Goal: Transaction & Acquisition: Purchase product/service

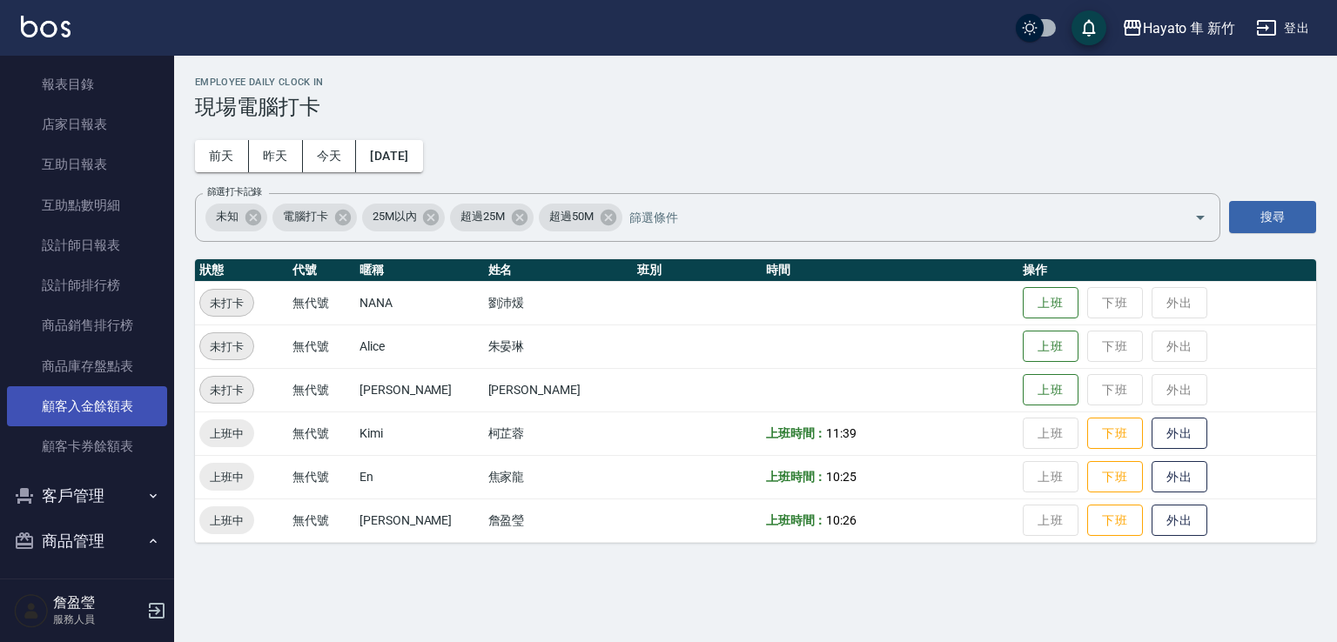
scroll to position [373, 0]
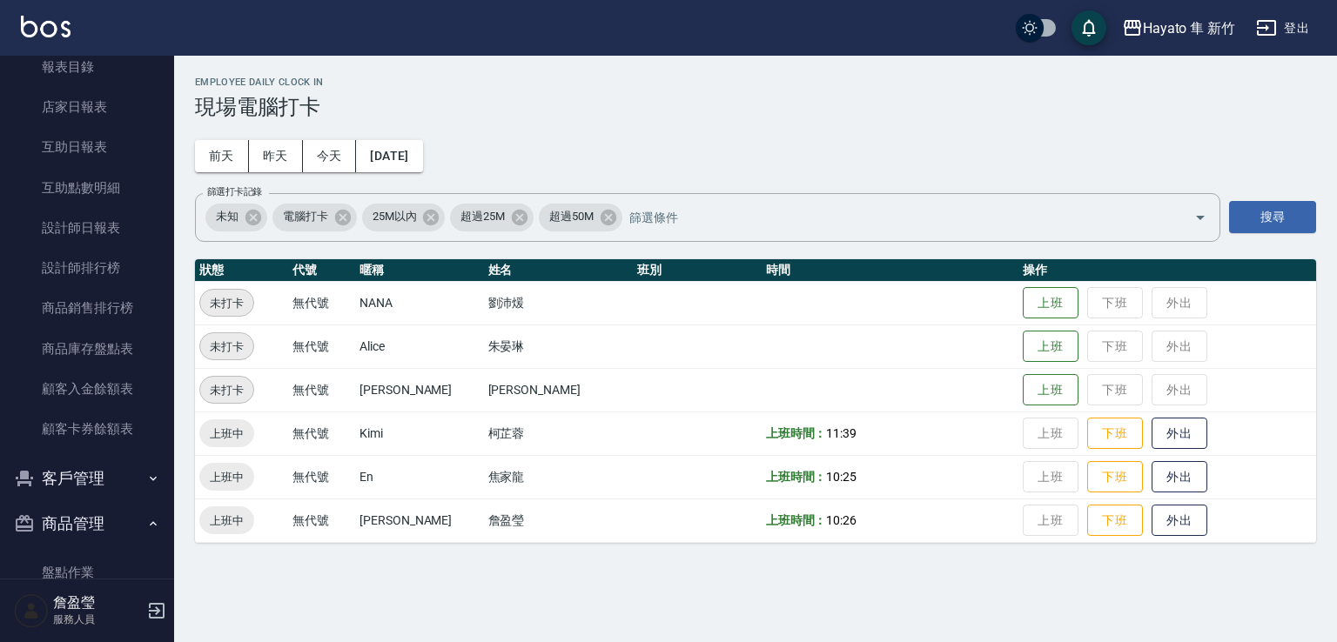
click at [70, 485] on button "客戶管理" at bounding box center [87, 478] width 160 height 45
click at [98, 519] on link "客戶列表" at bounding box center [87, 528] width 160 height 40
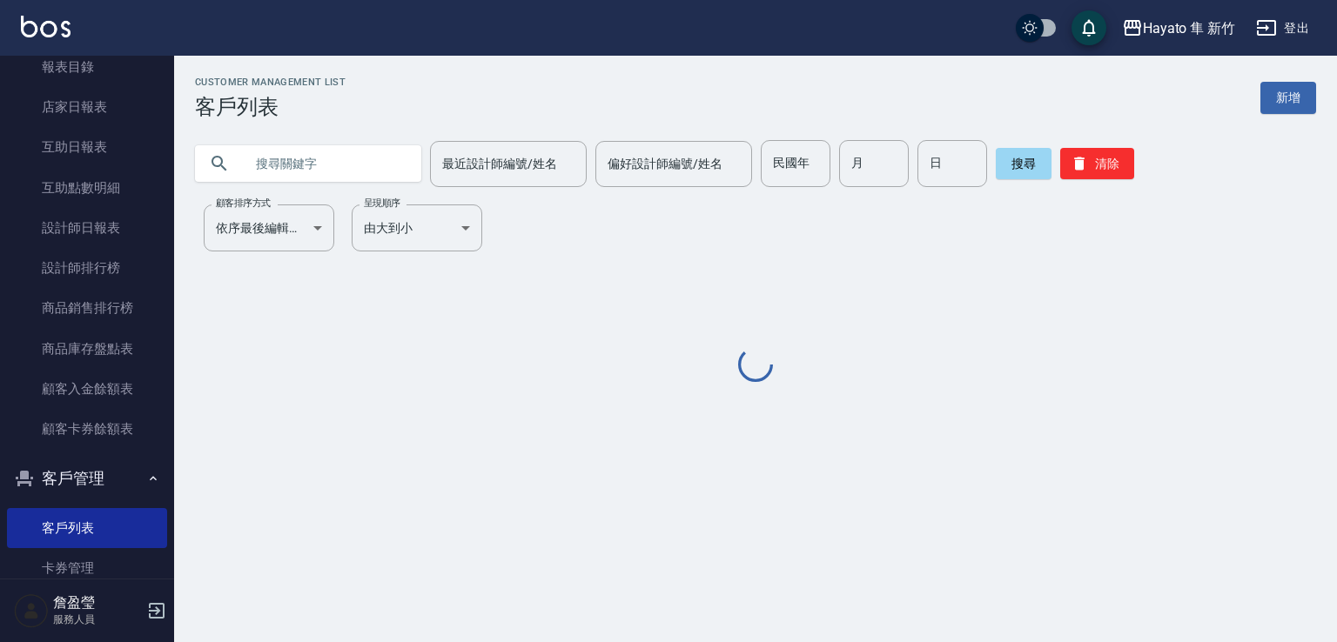
click at [296, 171] on input "text" at bounding box center [326, 163] width 164 height 47
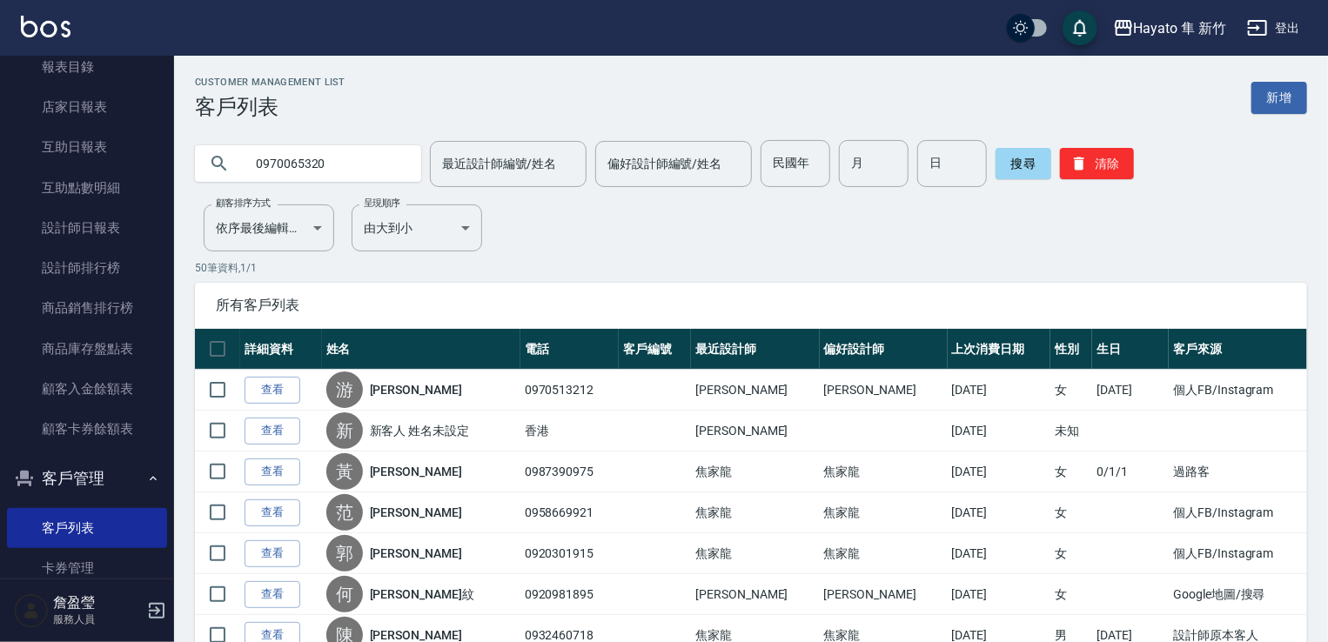
type input "0970065320"
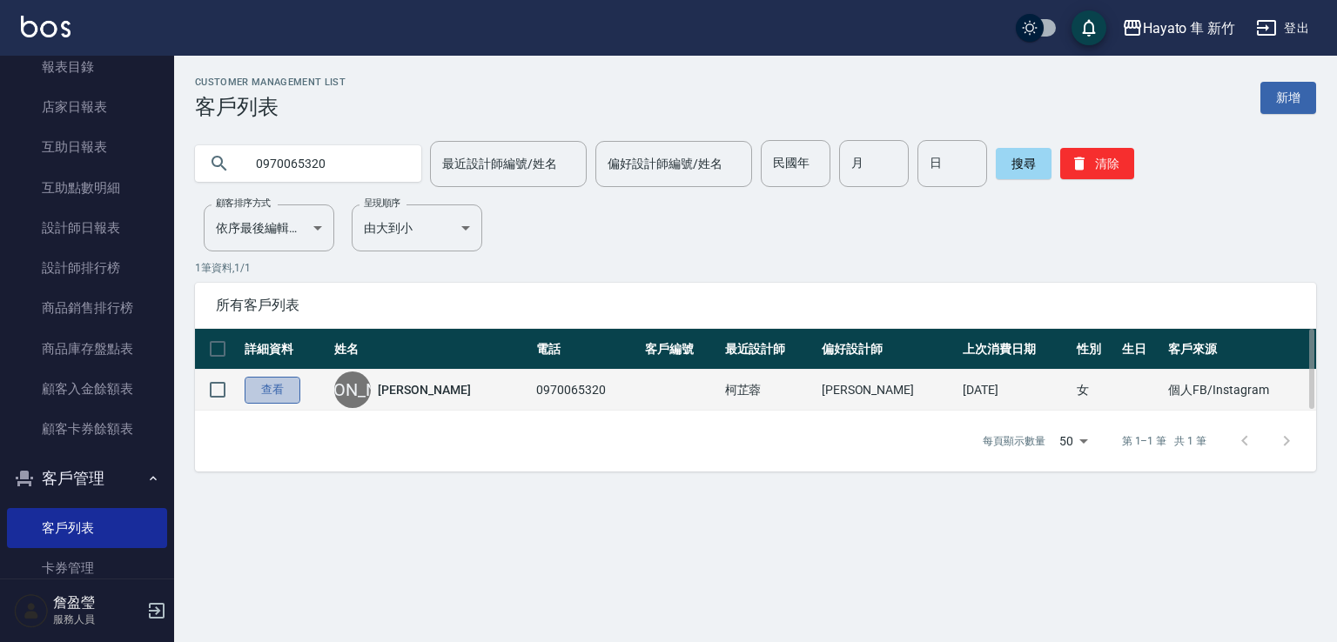
click at [286, 390] on link "查看" at bounding box center [273, 390] width 56 height 27
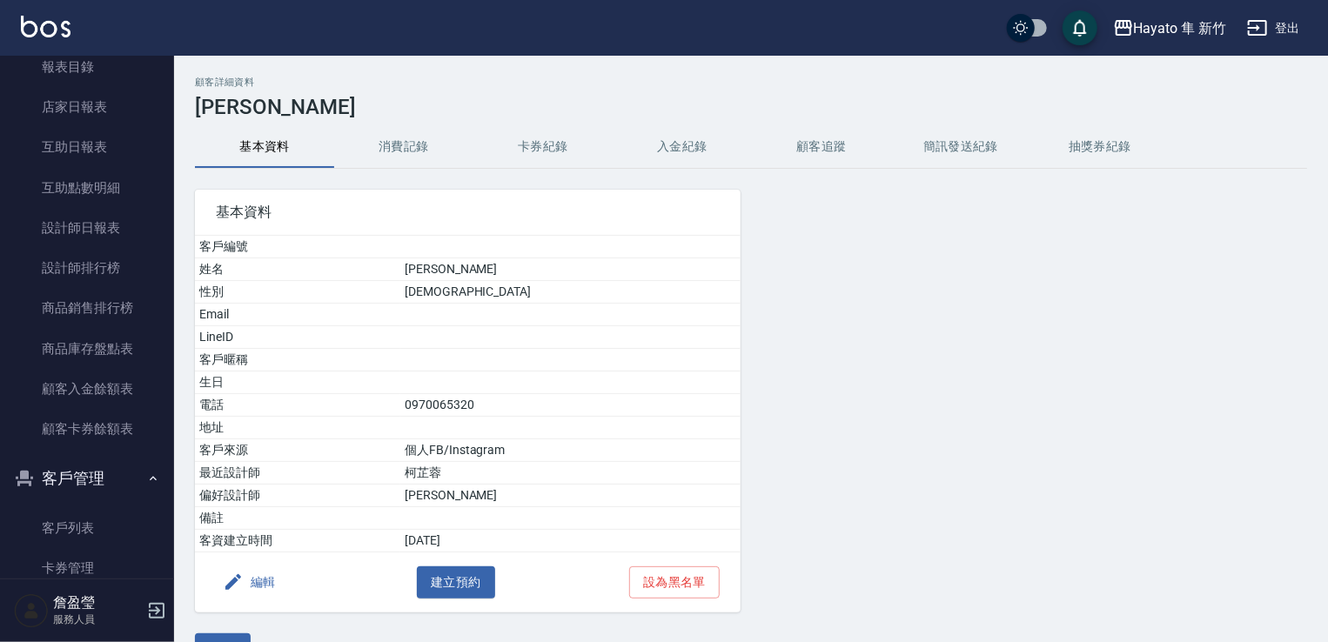
click at [406, 130] on button "消費記錄" at bounding box center [403, 147] width 139 height 42
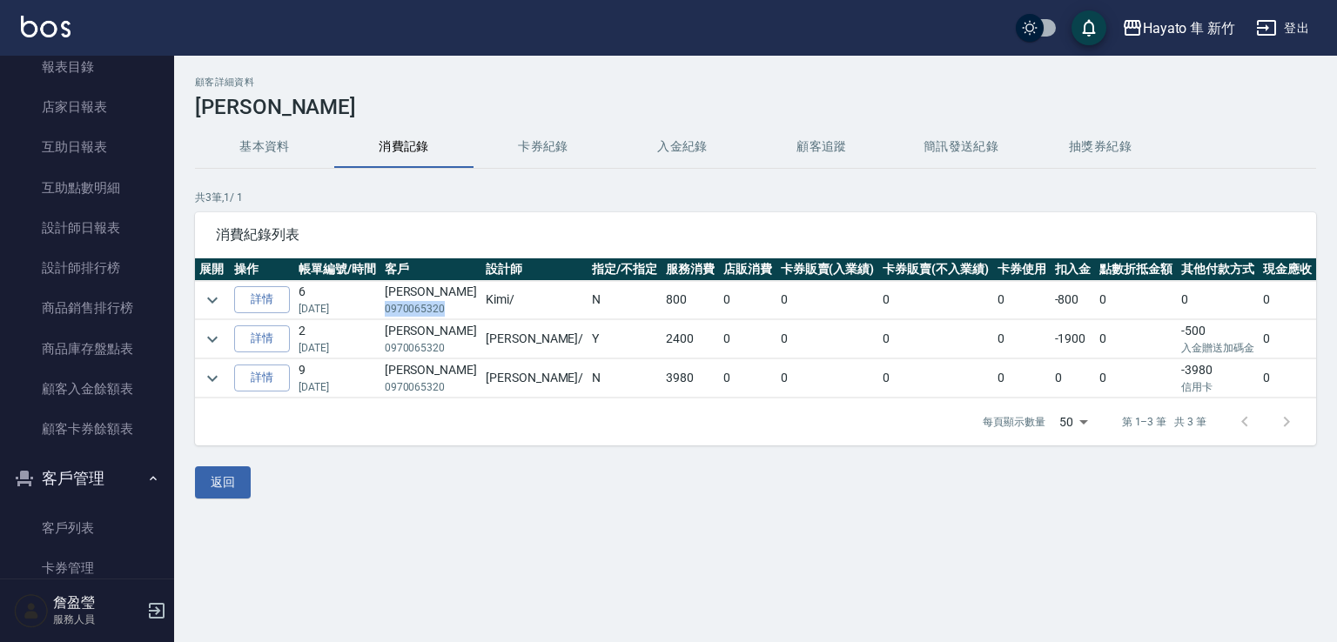
drag, startPoint x: 393, startPoint y: 307, endPoint x: 461, endPoint y: 314, distance: 67.4
click at [456, 310] on td "[PERSON_NAME]0970065320" at bounding box center [430, 300] width 101 height 38
copy p "0970065320"
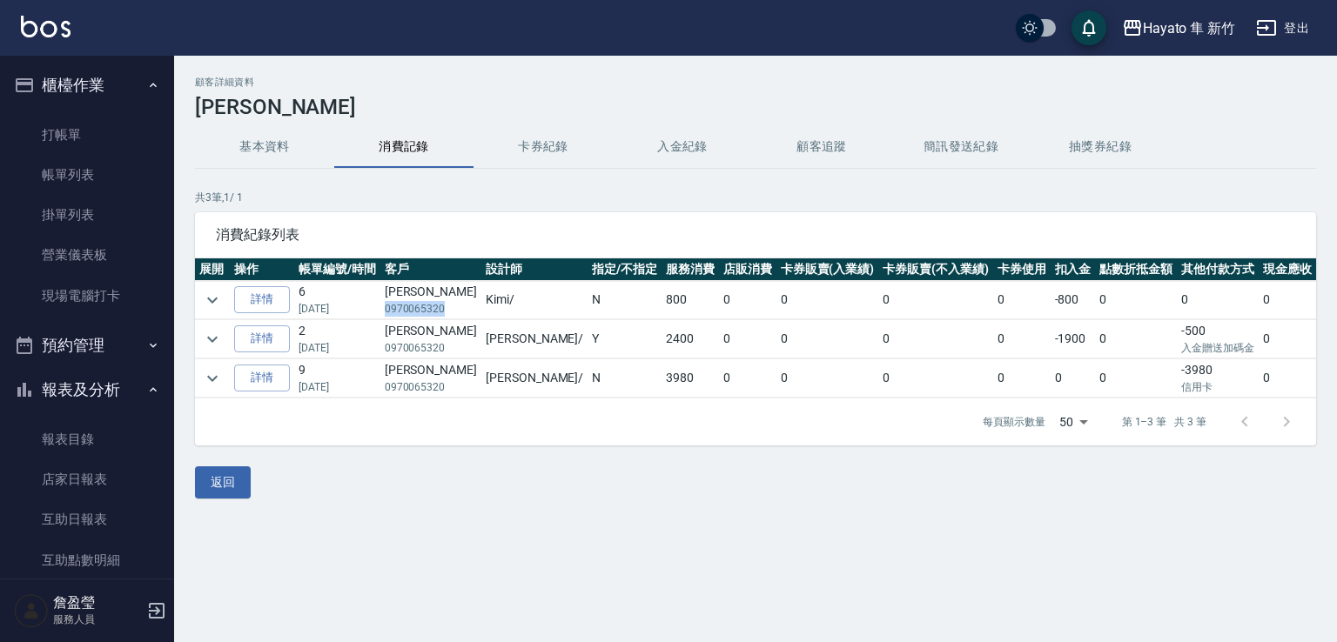
click at [260, 145] on button "基本資料" at bounding box center [264, 147] width 139 height 42
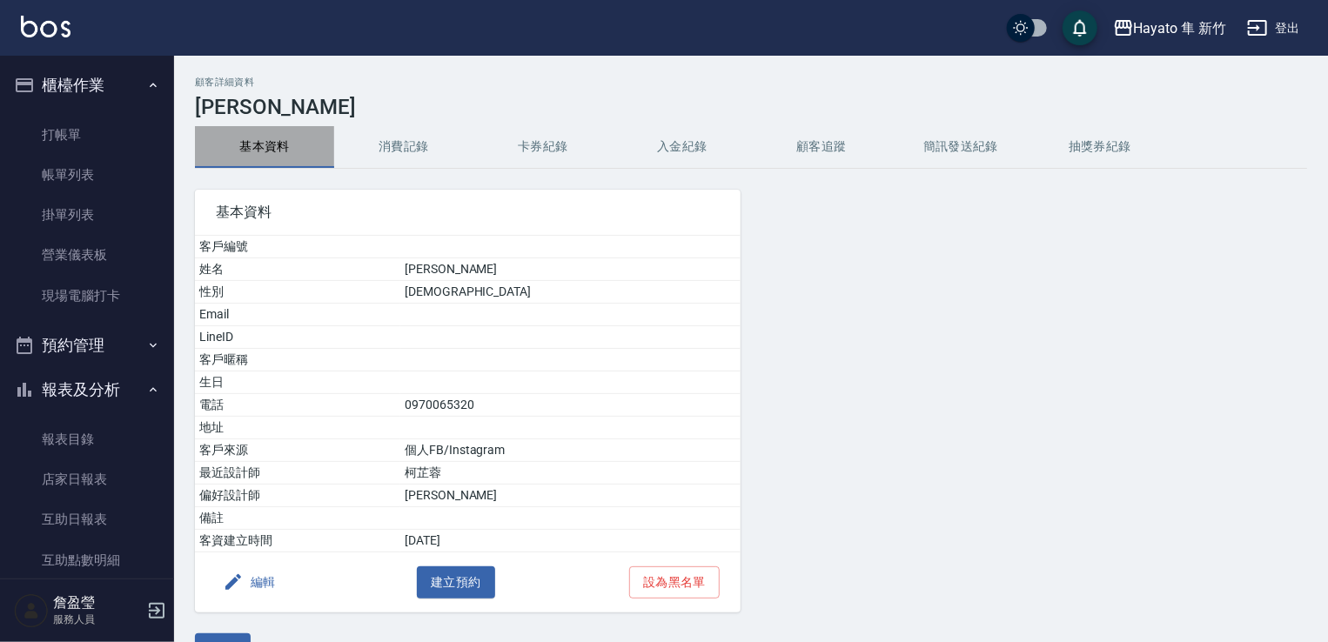
click at [209, 131] on button "基本資料" at bounding box center [264, 147] width 139 height 42
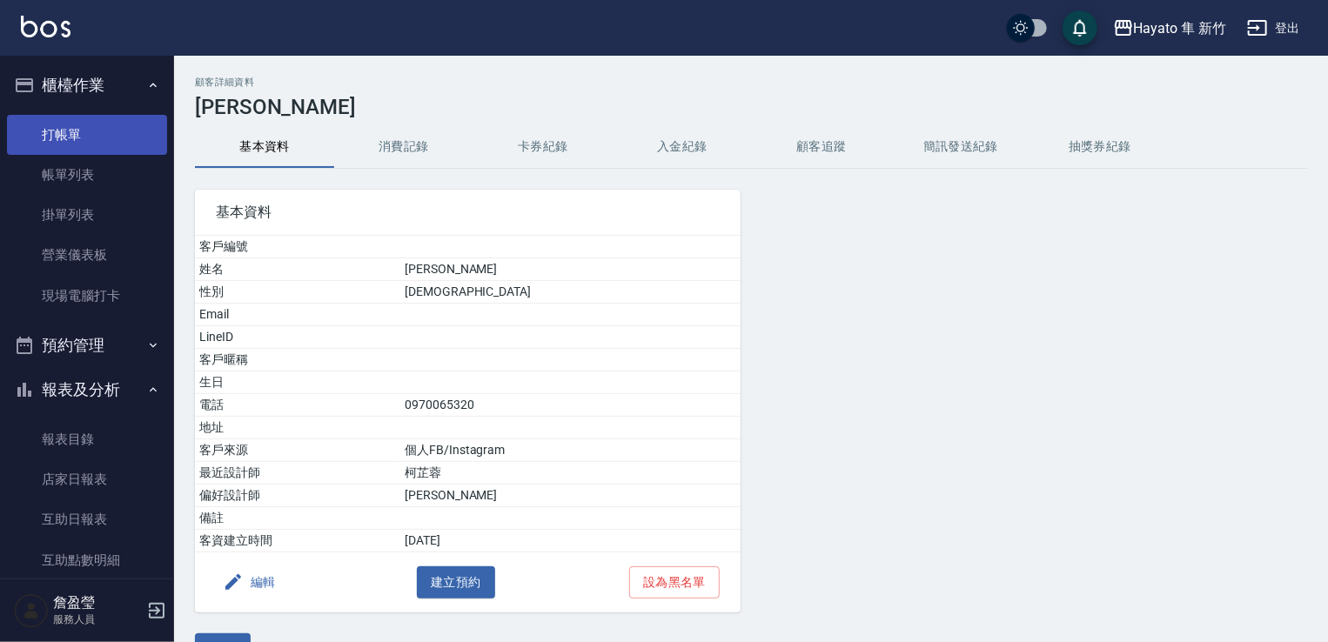
click at [87, 118] on link "打帳單" at bounding box center [87, 135] width 160 height 40
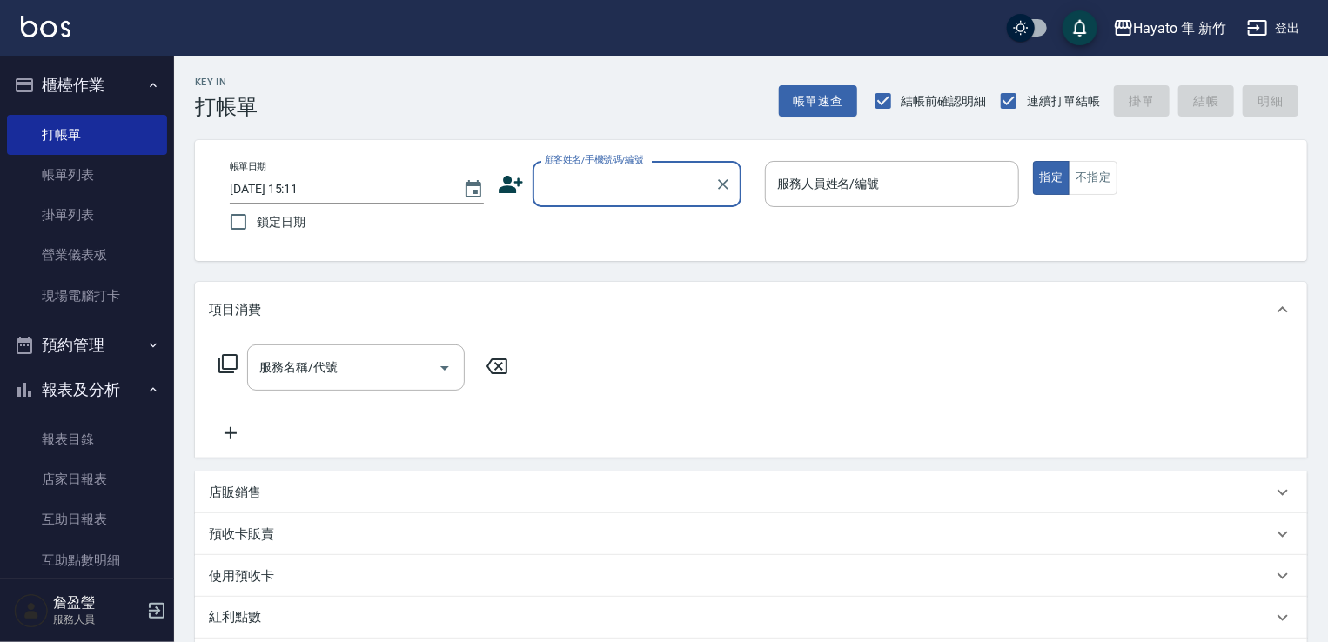
click at [689, 185] on input "顧客姓名/手機號碼/編號" at bounding box center [624, 184] width 167 height 30
type input "0970065320"
click at [1055, 179] on button "指定" at bounding box center [1051, 178] width 37 height 34
click at [624, 189] on input "顧客姓名/手機號碼/編號" at bounding box center [624, 184] width 167 height 30
click at [602, 245] on ul "[PERSON_NAME]/0970065320/" at bounding box center [637, 228] width 209 height 43
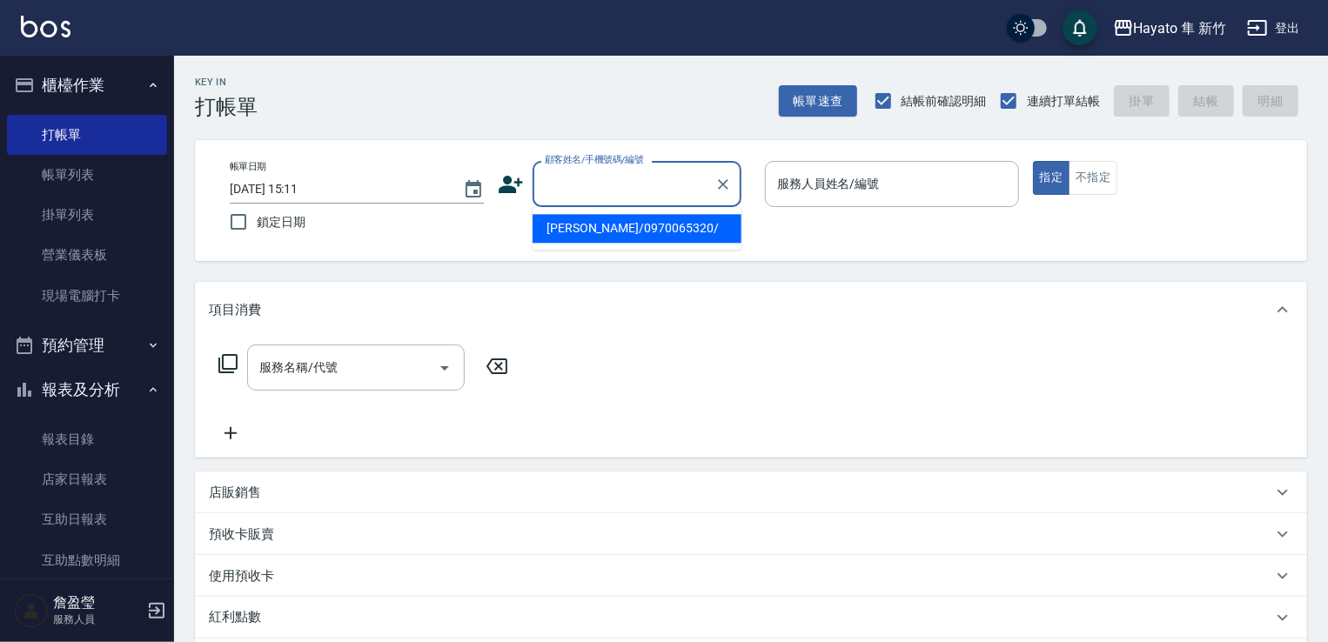
click at [610, 224] on li "[PERSON_NAME]/0970065320/" at bounding box center [637, 228] width 209 height 29
type input "[PERSON_NAME]/0970065320/"
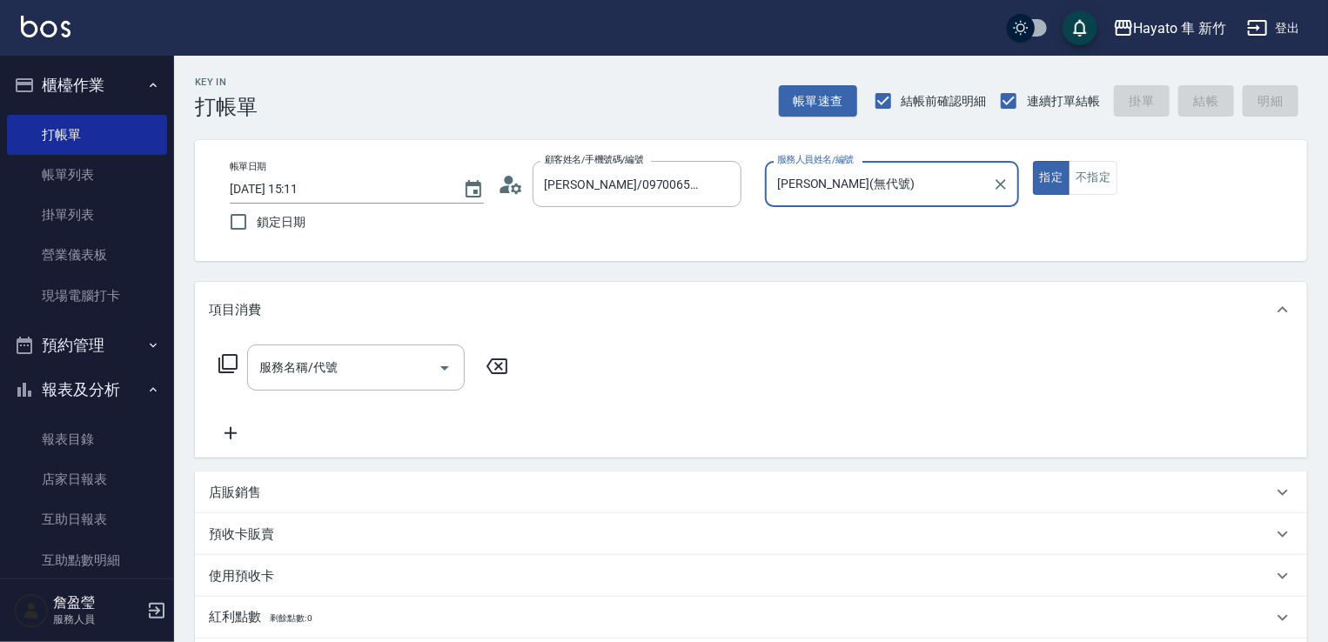
type input "[PERSON_NAME](無代號)"
click at [328, 368] on div "服務名稱/代號 服務名稱/代號" at bounding box center [356, 368] width 218 height 46
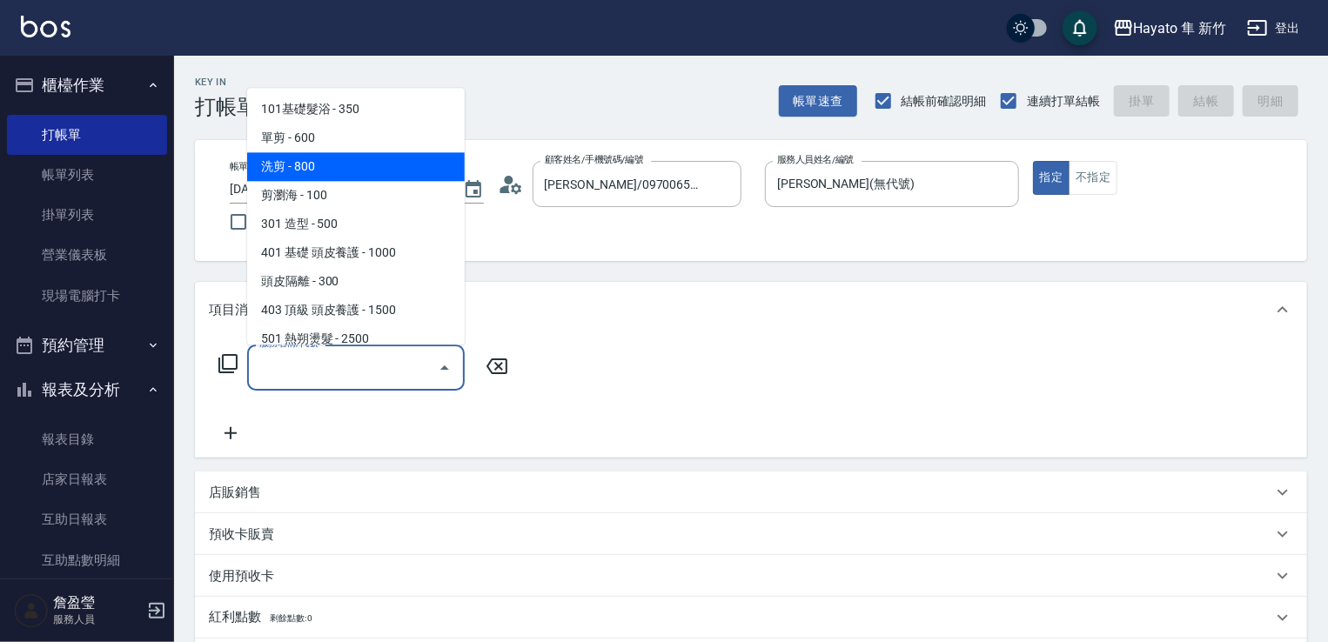
click at [387, 166] on span "洗剪 - 800" at bounding box center [356, 166] width 218 height 29
type input "洗剪(201)"
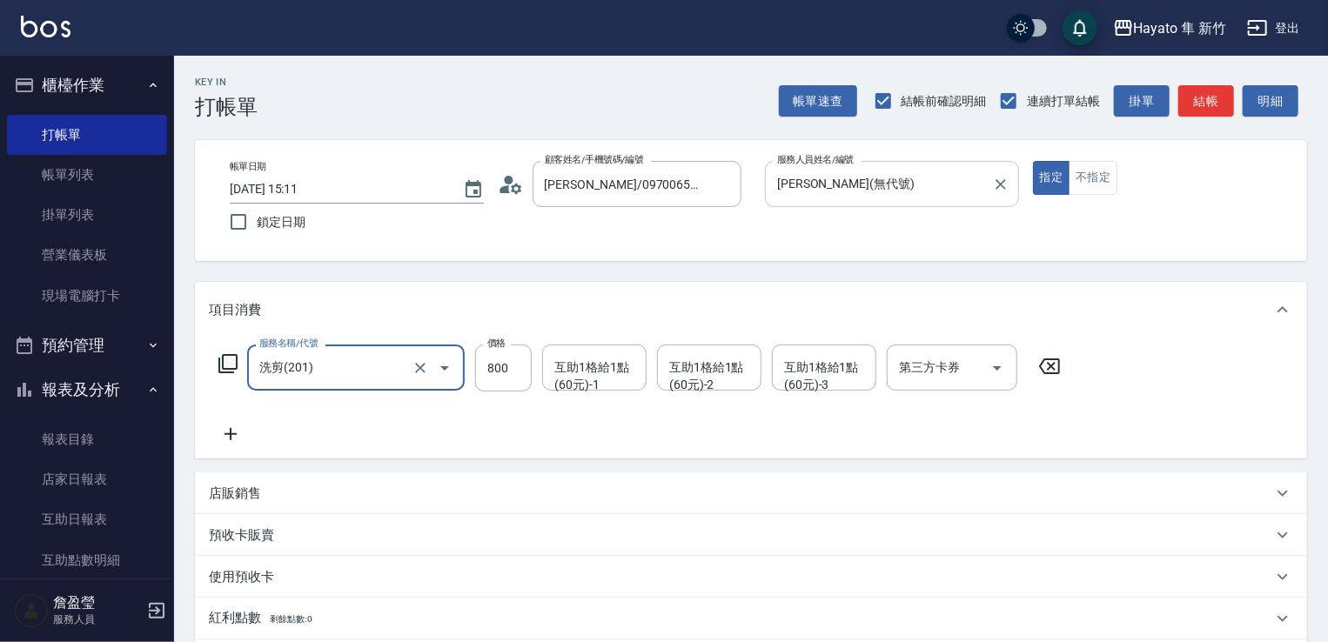
click at [811, 191] on input "[PERSON_NAME](無代號)" at bounding box center [879, 184] width 212 height 30
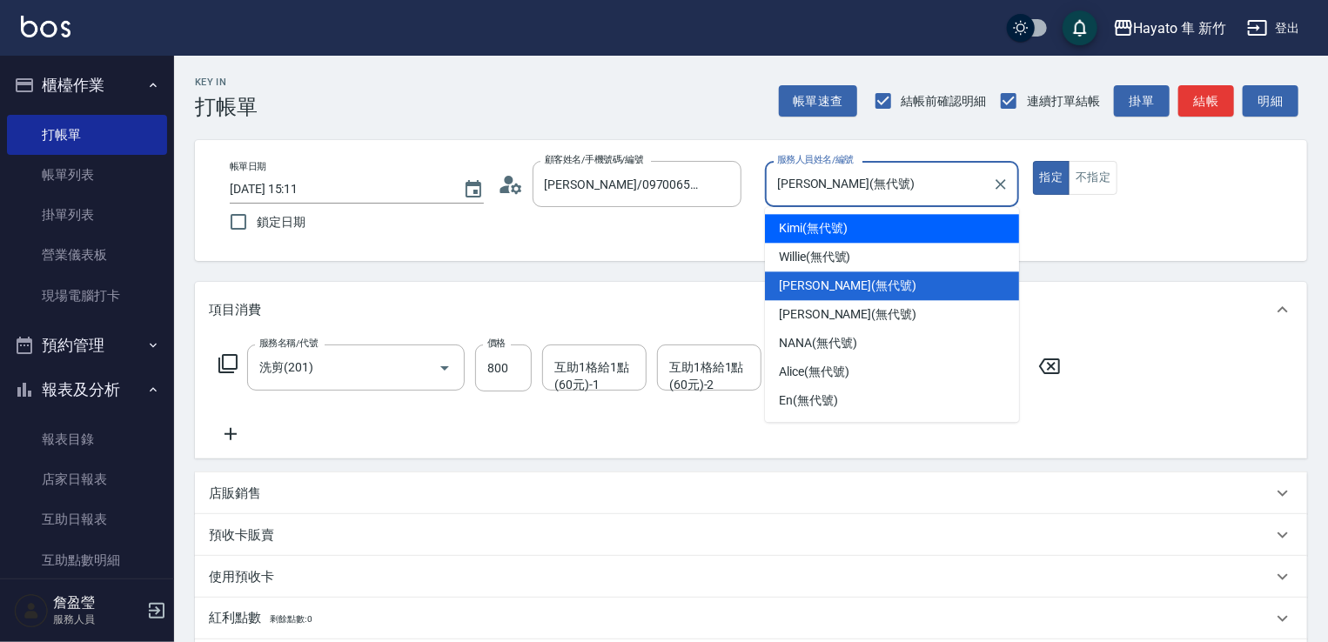
click at [876, 224] on div "Kimi (無代號)" at bounding box center [892, 228] width 254 height 29
type input "Kimi(無代號)"
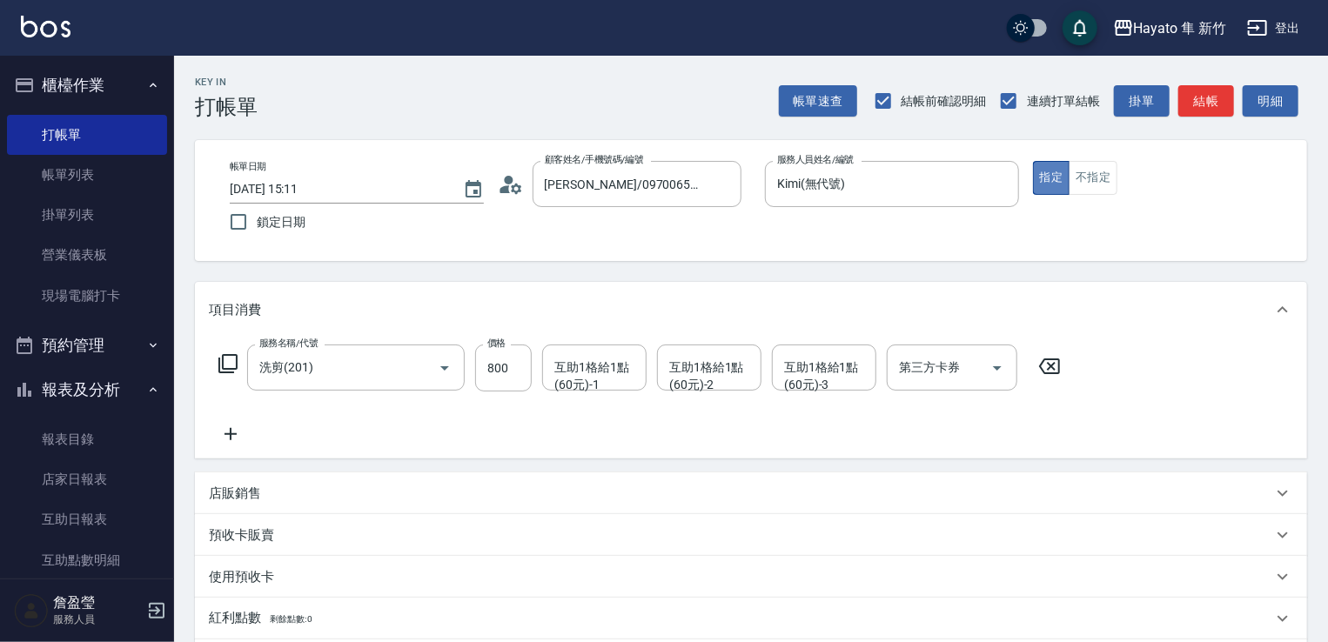
drag, startPoint x: 1050, startPoint y: 175, endPoint x: 1057, endPoint y: 166, distance: 11.1
click at [1055, 172] on button "指定" at bounding box center [1051, 178] width 37 height 34
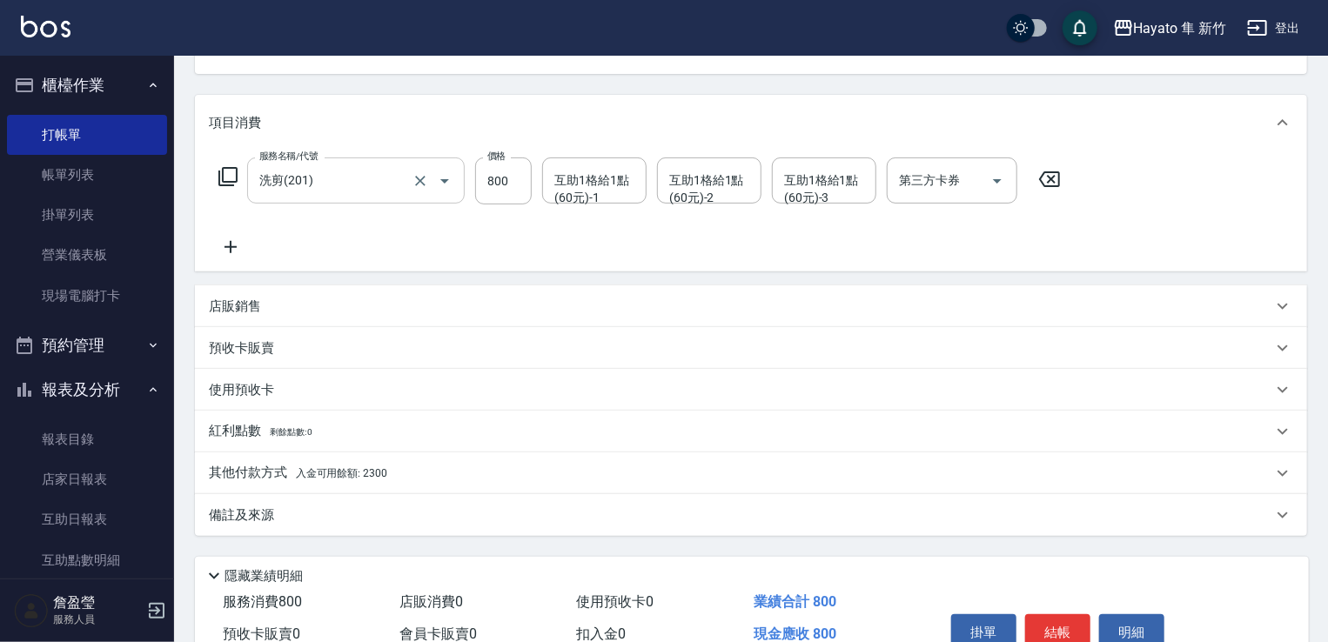
scroll to position [276, 0]
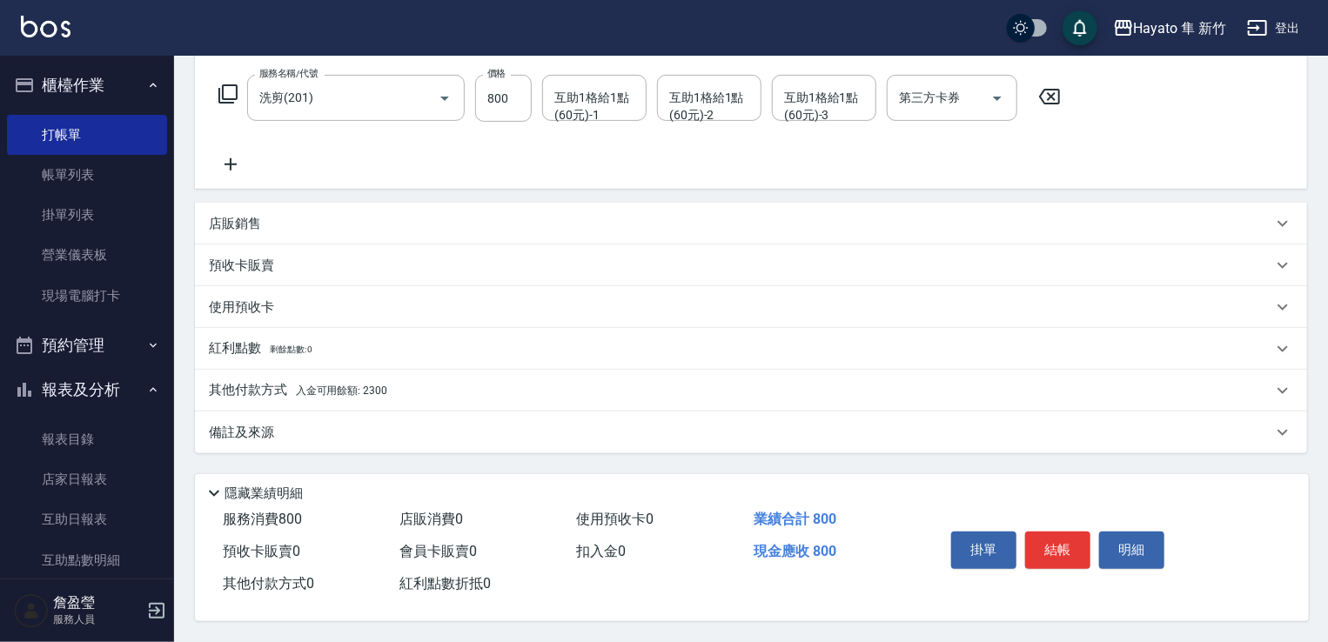
drag, startPoint x: 352, startPoint y: 420, endPoint x: 387, endPoint y: 422, distance: 34.9
click at [359, 424] on div "備註及來源" at bounding box center [741, 433] width 1064 height 18
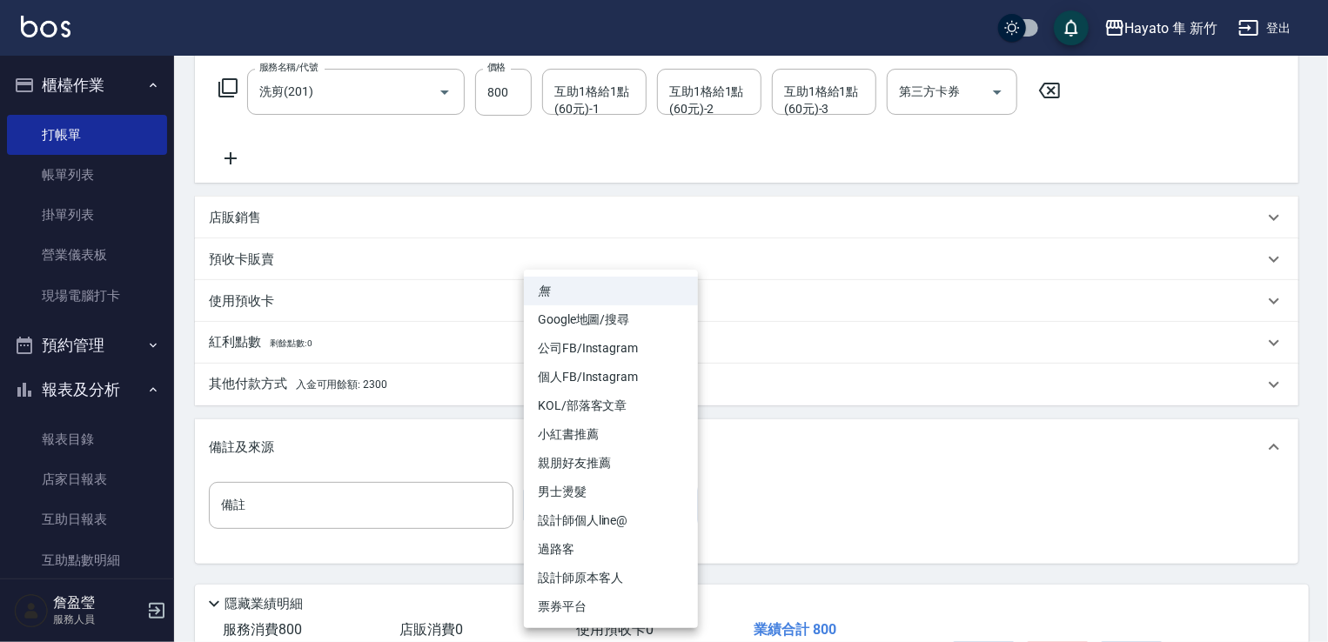
click at [598, 515] on body "Hayato 隼 新竹 登出 櫃檯作業 打帳單 帳單列表 掛單列表 營業儀表板 現場電腦打卡 預約管理 預約管理 報表及分析 報表目錄 店家日報表 互助日報表…" at bounding box center [664, 238] width 1328 height 1029
click at [609, 582] on li "設計師原本客人" at bounding box center [611, 578] width 174 height 29
type input "設計師原本客人"
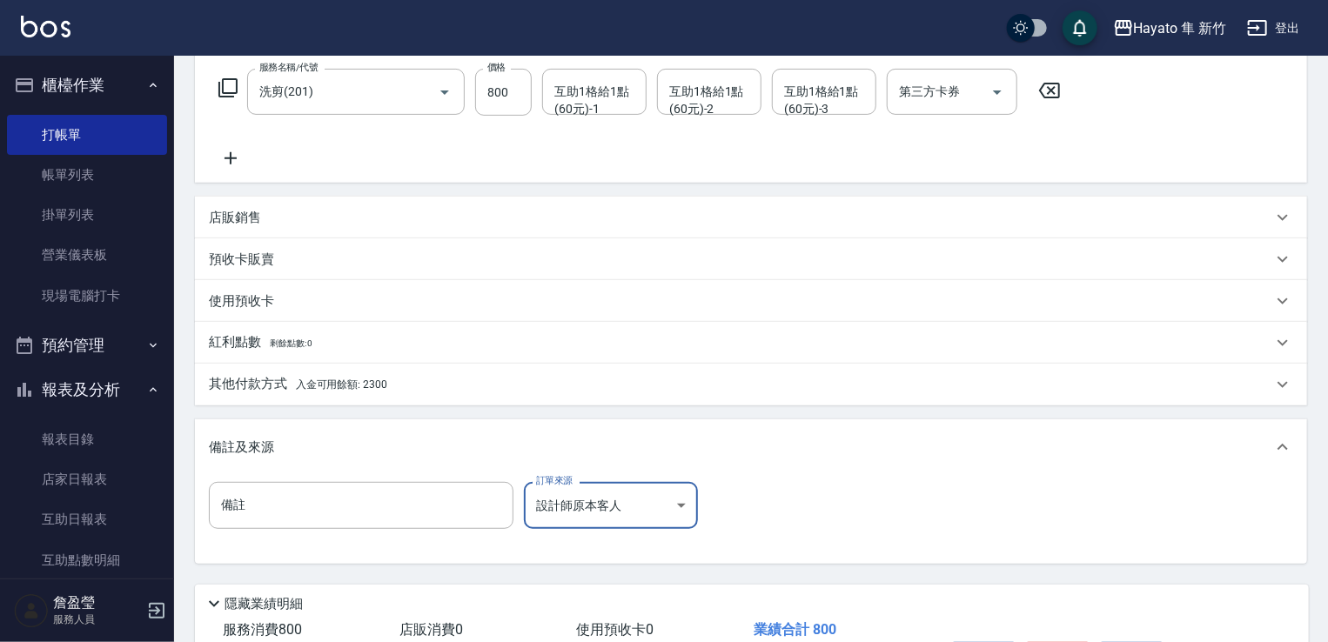
click at [632, 380] on div "其他付款方式 入金可用餘額: 2300" at bounding box center [741, 384] width 1064 height 19
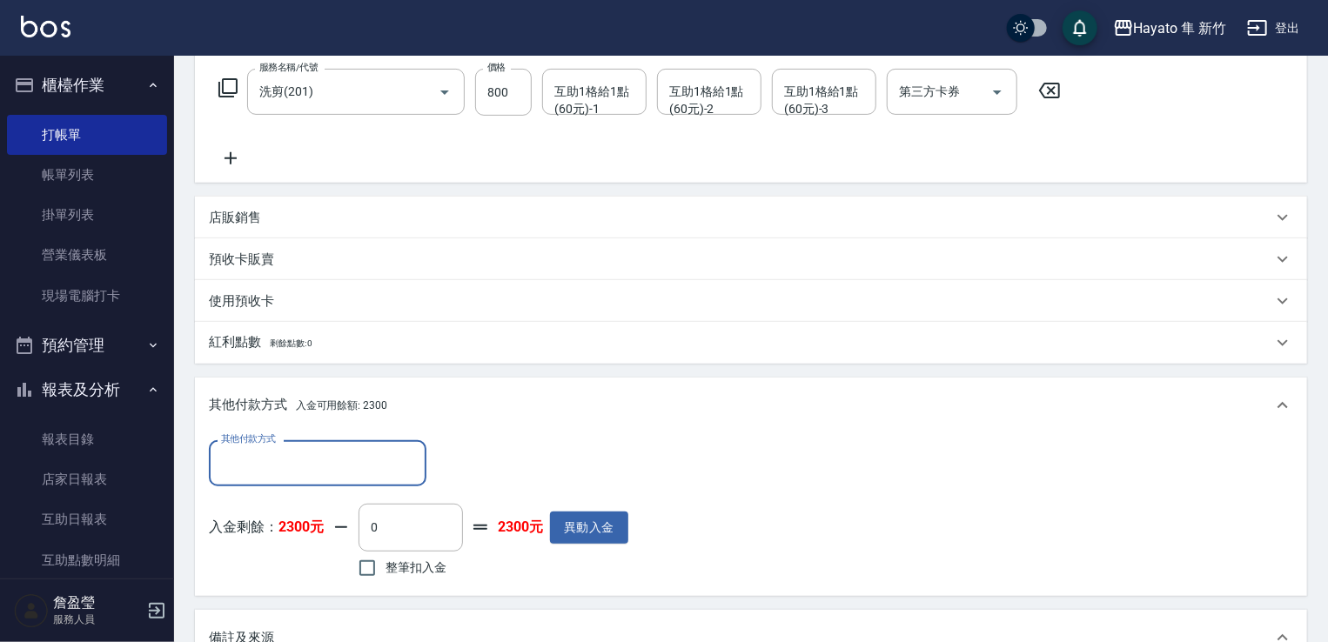
scroll to position [0, 0]
click at [352, 568] on input "整筆扣入金" at bounding box center [367, 568] width 37 height 37
checkbox input "true"
type input "800"
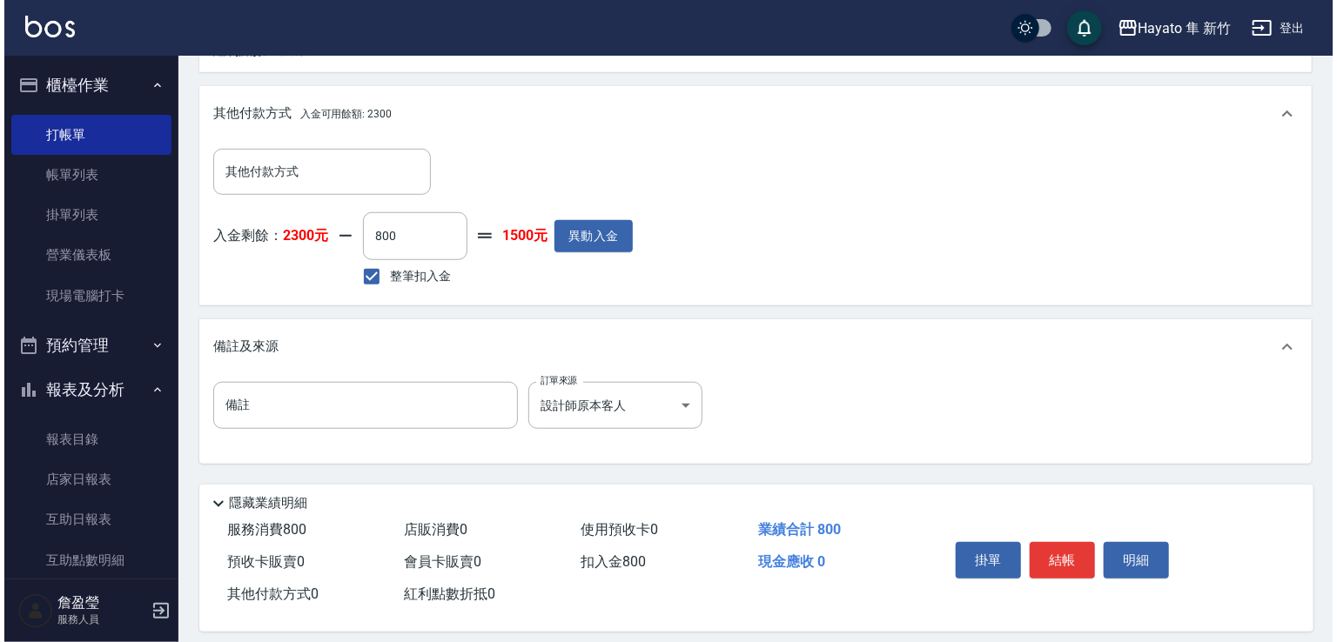
scroll to position [583, 0]
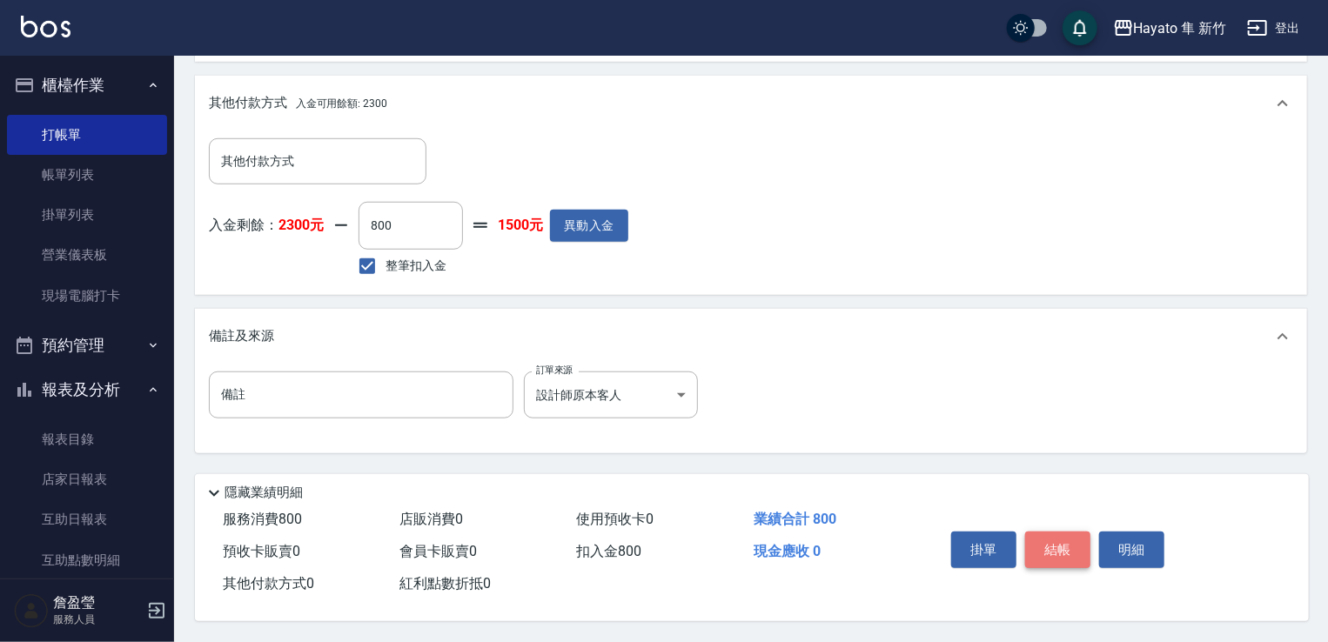
click at [1067, 537] on button "結帳" at bounding box center [1058, 550] width 65 height 37
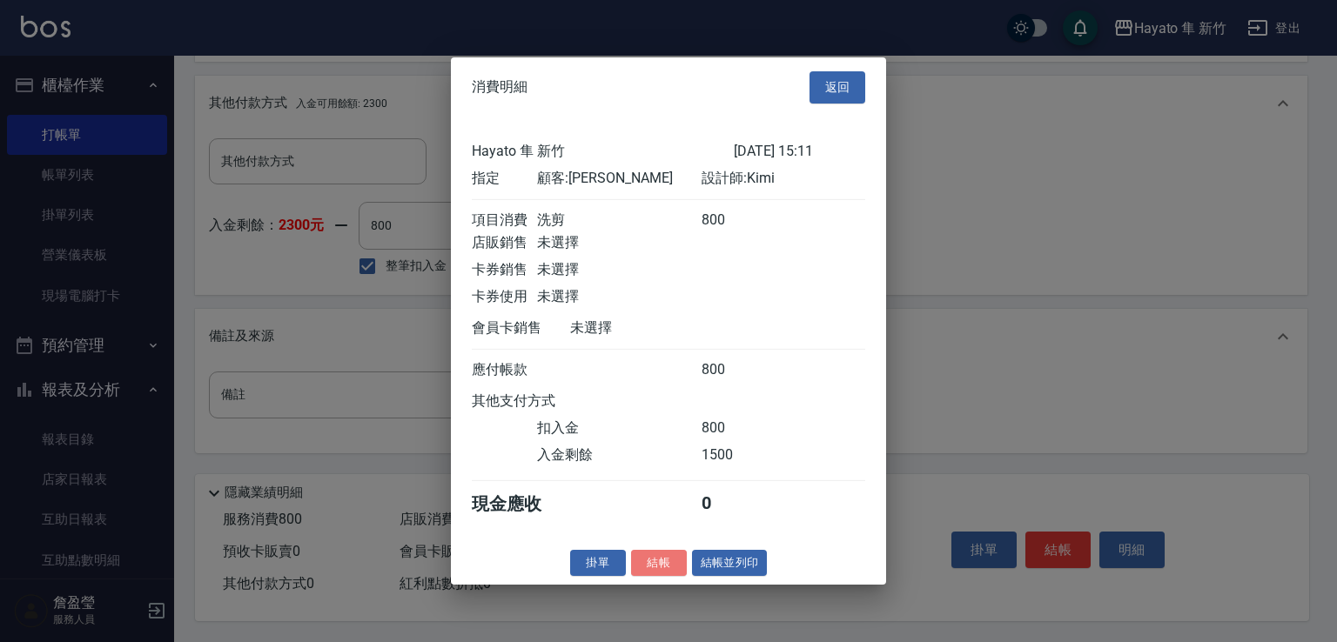
click at [675, 562] on button "結帳" at bounding box center [659, 562] width 56 height 27
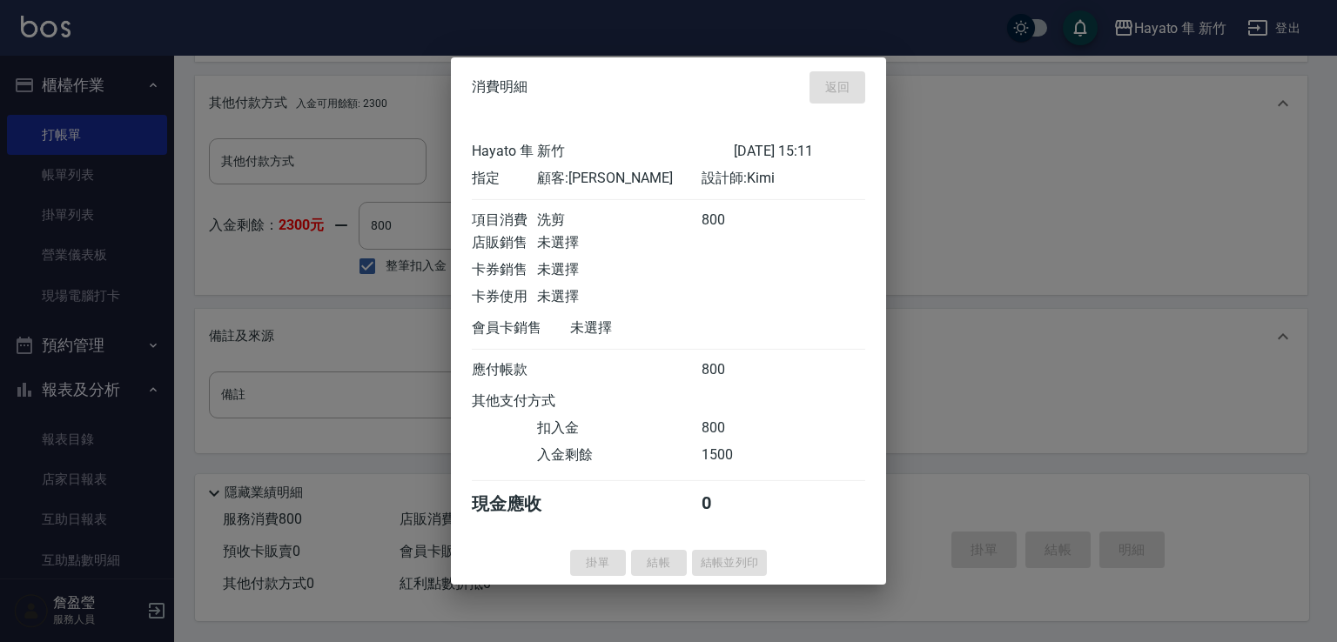
type input "[DATE] 15:12"
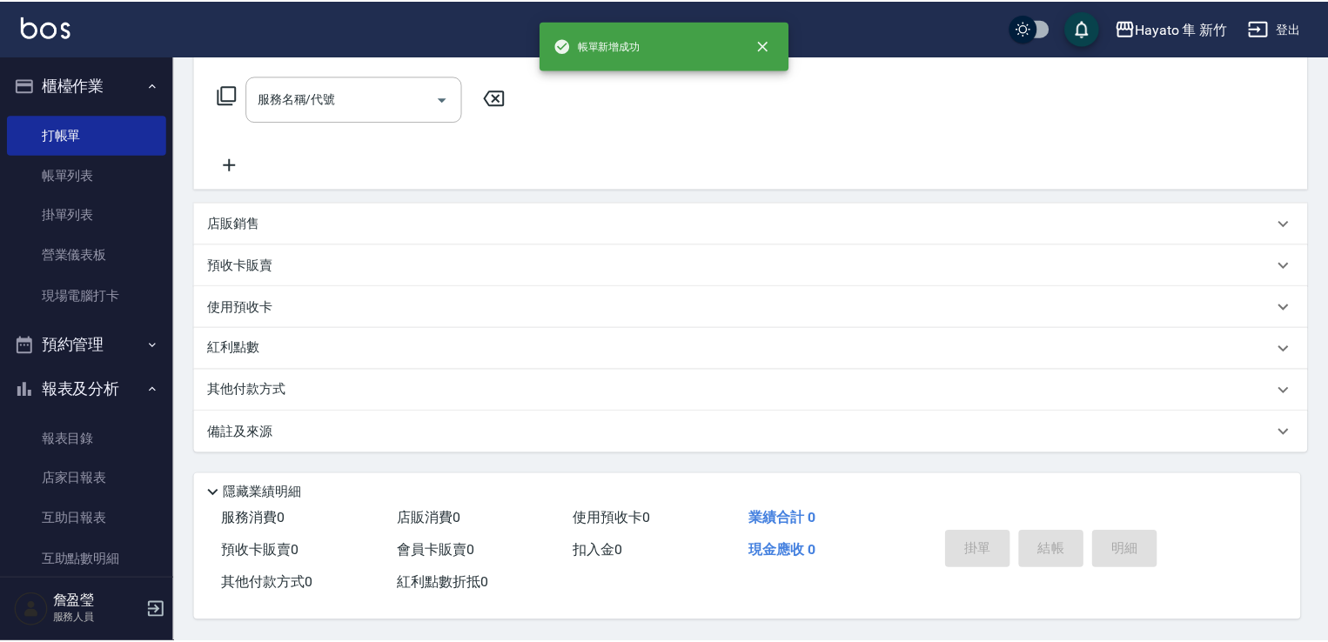
scroll to position [0, 0]
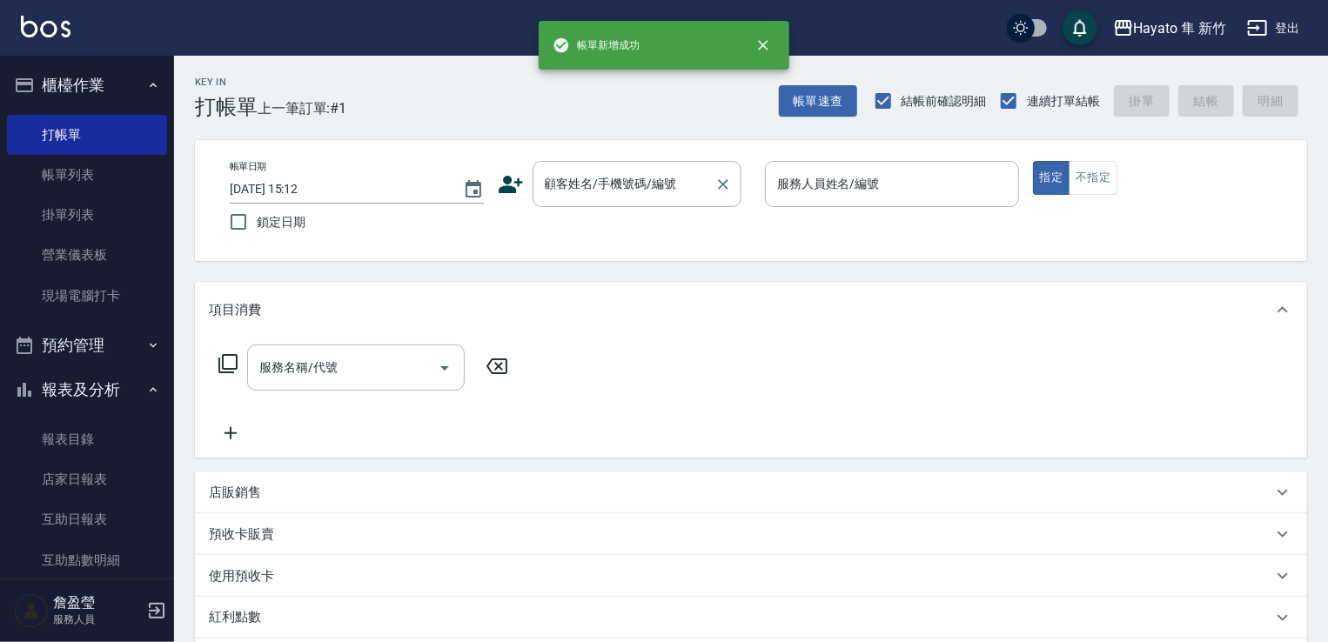
click at [585, 189] on div "顧客姓名/手機號碼/編號 顧客姓名/手機號碼/編號" at bounding box center [637, 184] width 209 height 46
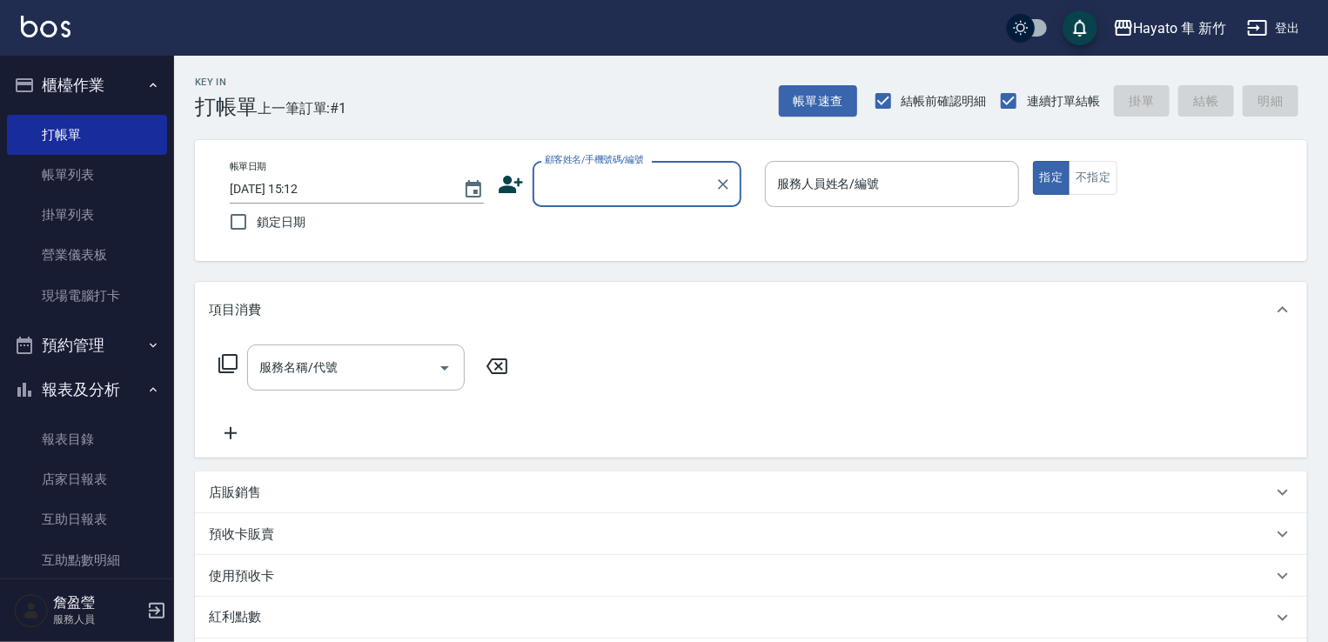
click at [587, 178] on input "顧客姓名/手機號碼/編號" at bounding box center [624, 184] width 167 height 30
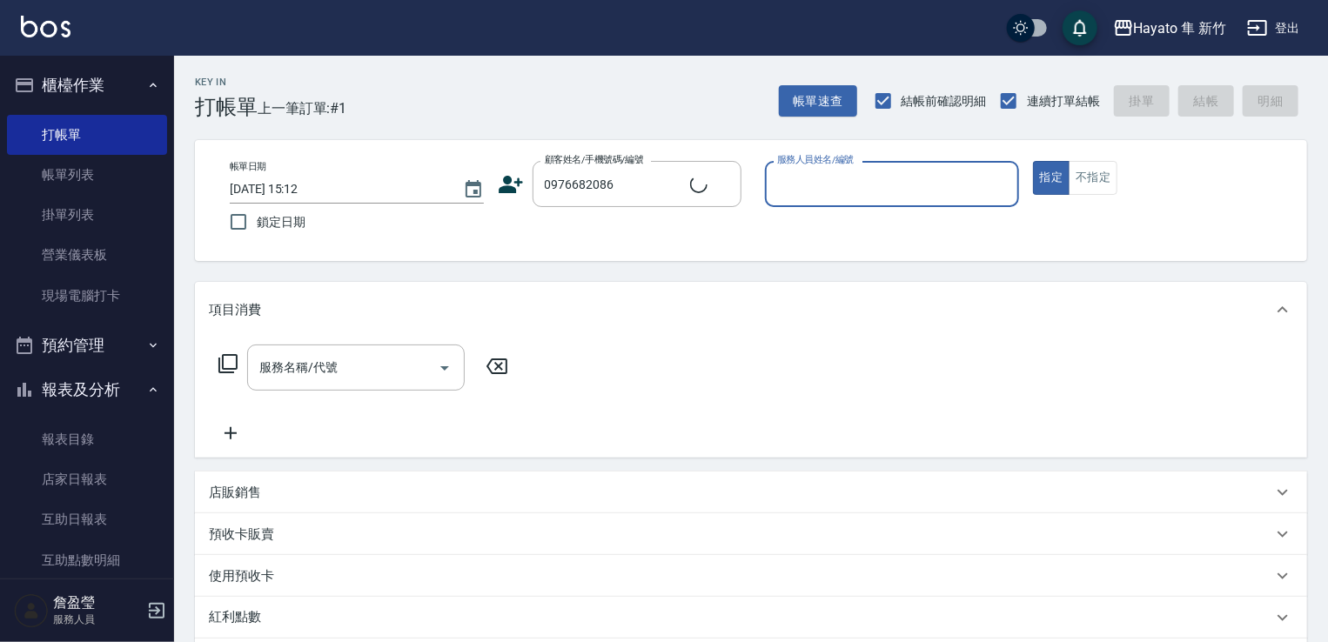
type input "[PERSON_NAME]/0976682086/"
type input "Kimi(無代號)"
click at [336, 373] on div "服務名稱/代號 服務名稱/代號" at bounding box center [356, 368] width 218 height 46
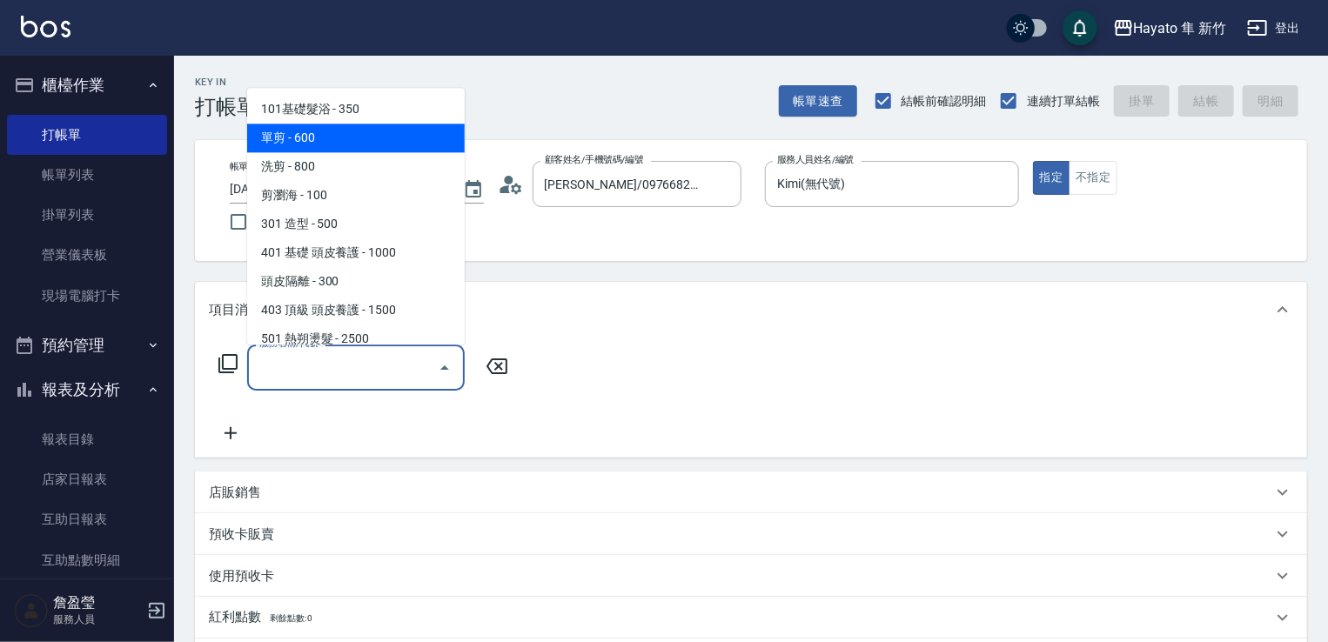
click at [355, 137] on span "單剪 - 600" at bounding box center [356, 138] width 218 height 29
type input "單剪(102)"
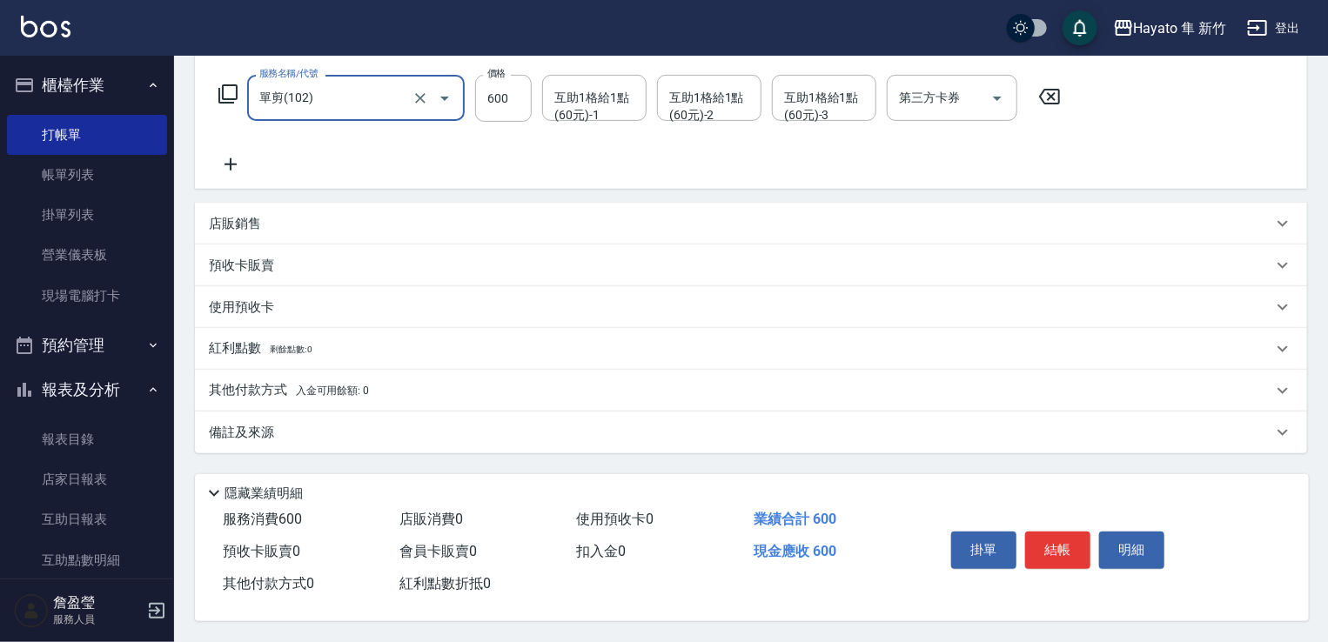
scroll to position [276, 0]
drag, startPoint x: 446, startPoint y: 429, endPoint x: 467, endPoint y: 427, distance: 21.0
click at [452, 432] on div "備註及來源" at bounding box center [741, 433] width 1064 height 18
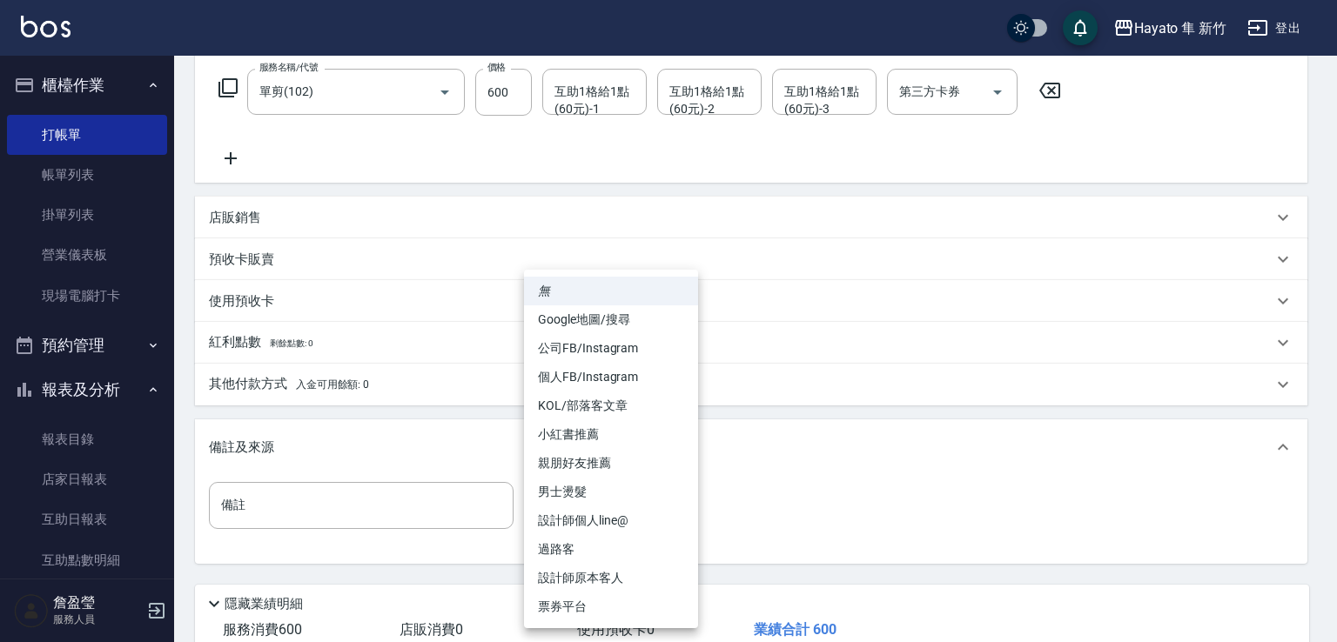
click at [540, 521] on body "Hayato 隼 新竹 登出 櫃檯作業 打帳單 帳單列表 掛單列表 營業儀表板 現場電腦打卡 預約管理 預約管理 報表及分析 報表目錄 店家日報表 互助日報表…" at bounding box center [668, 238] width 1337 height 1029
click at [597, 577] on li "設計師原本客人" at bounding box center [611, 578] width 174 height 29
type input "設計師原本客人"
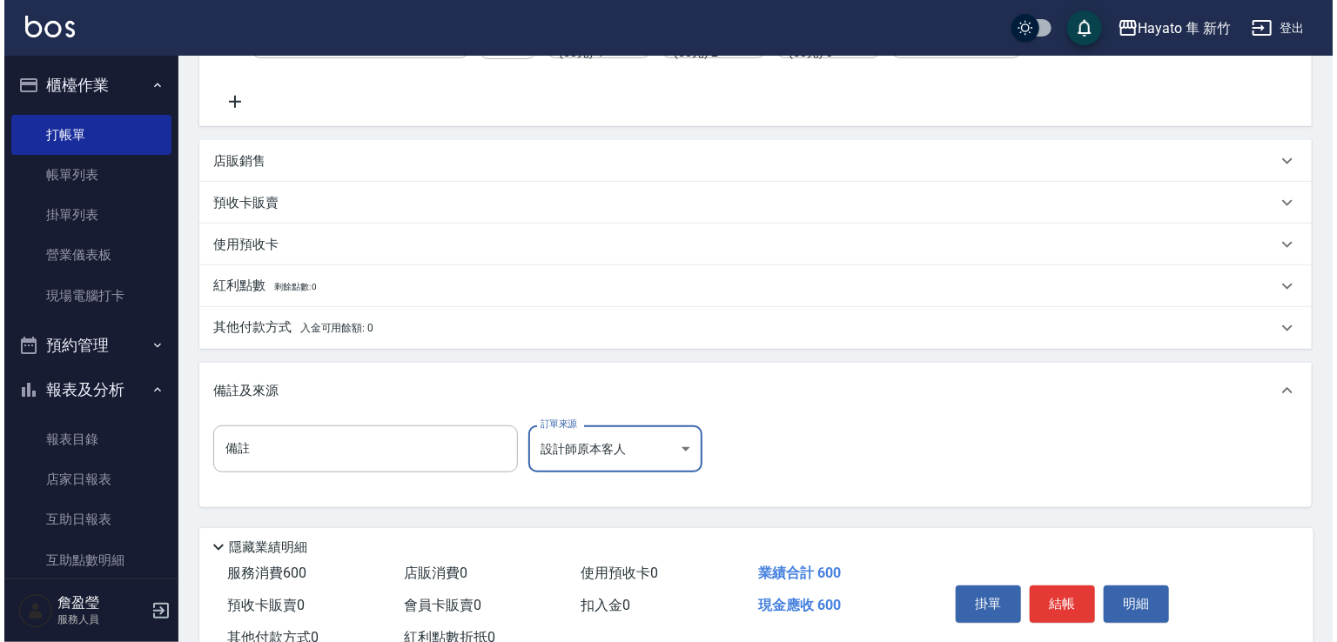
scroll to position [363, 0]
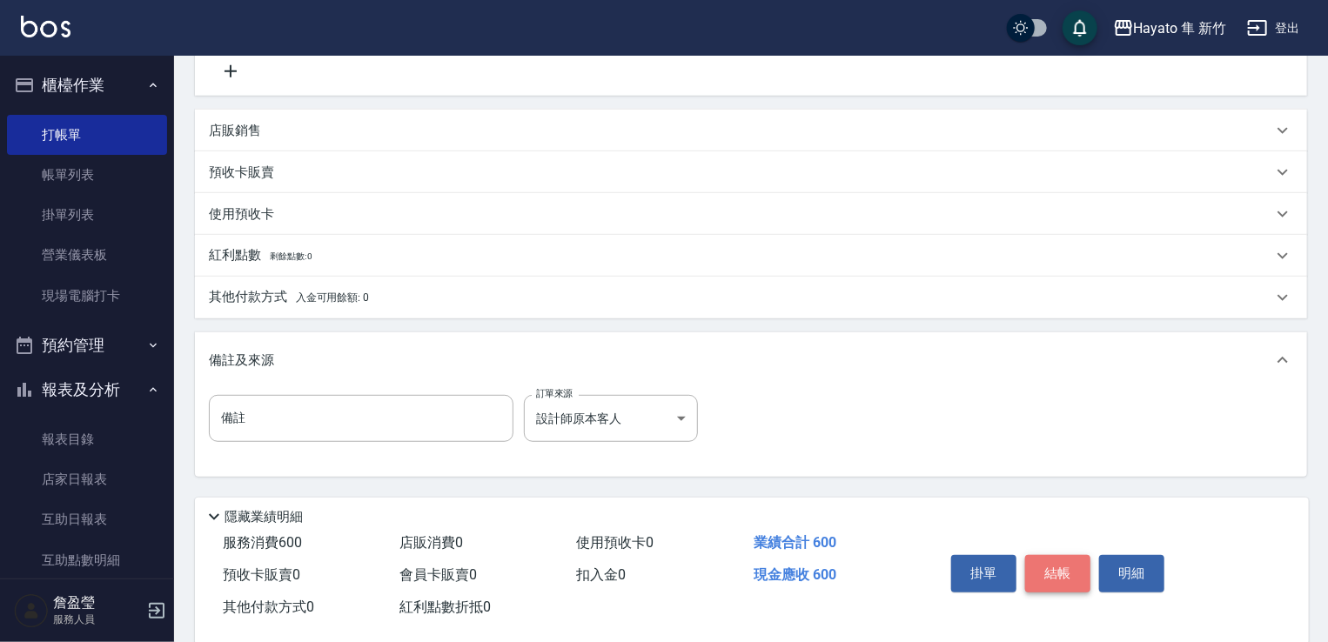
click at [1051, 572] on button "結帳" at bounding box center [1058, 573] width 65 height 37
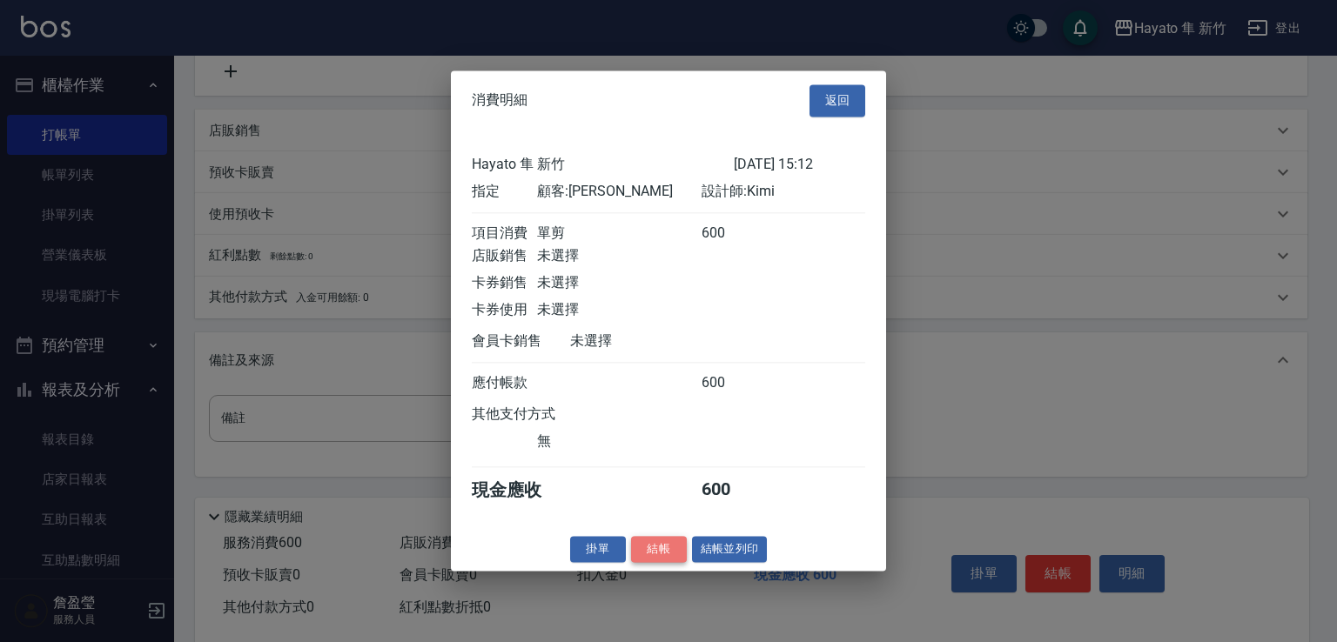
click at [679, 555] on button "結帳" at bounding box center [659, 549] width 56 height 27
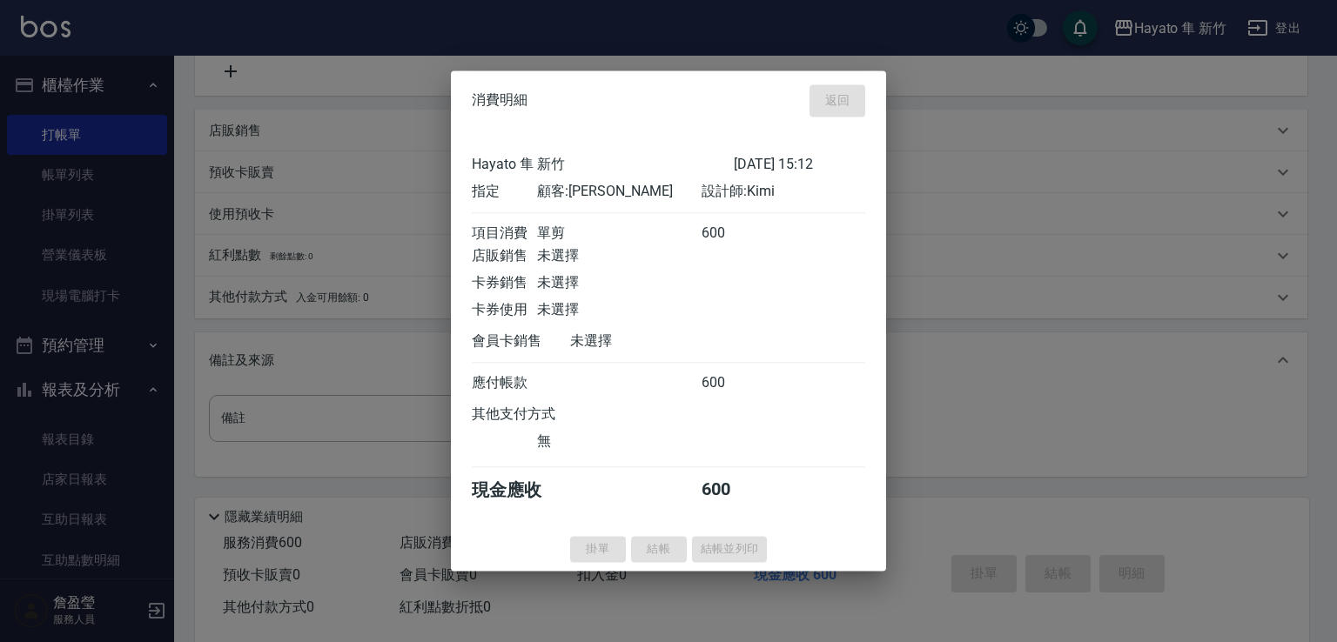
type input "[DATE] 15:13"
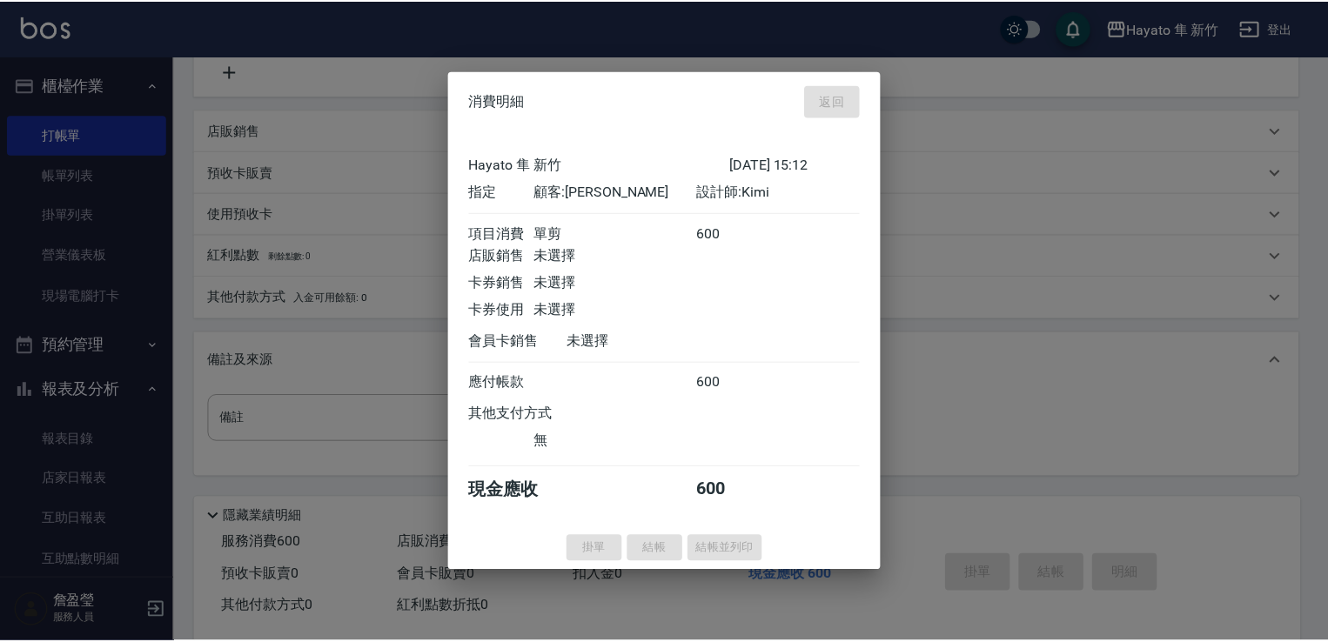
scroll to position [0, 0]
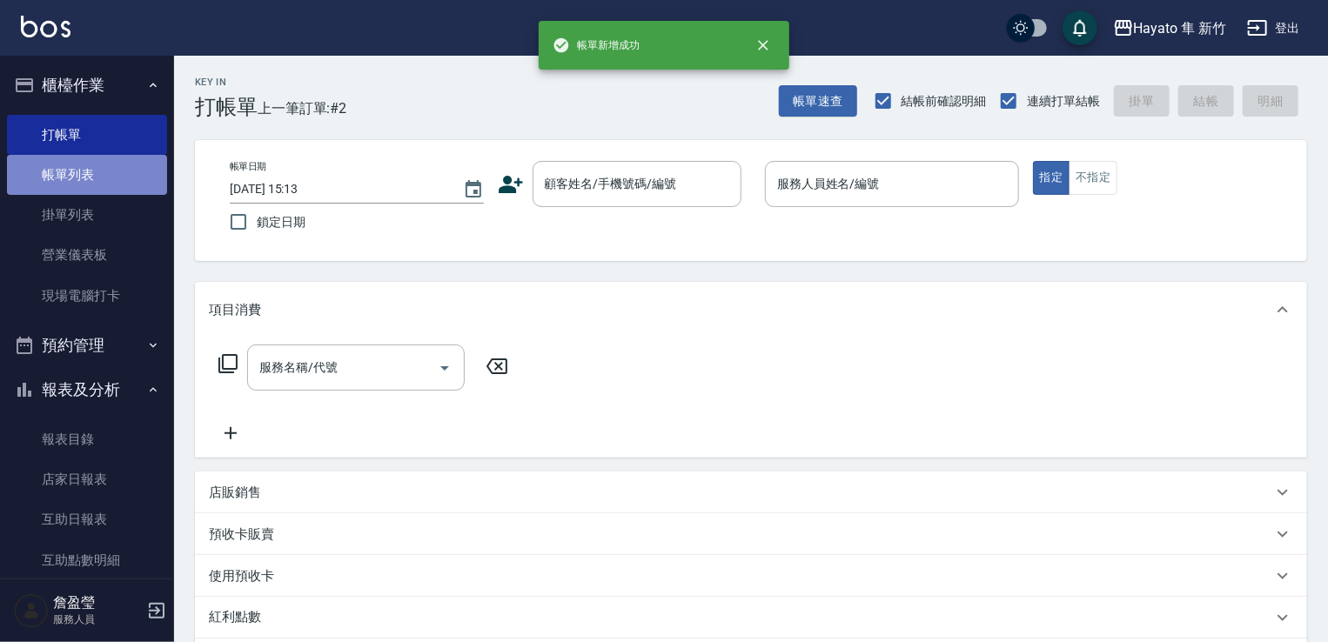
click at [148, 175] on link "帳單列表" at bounding box center [87, 175] width 160 height 40
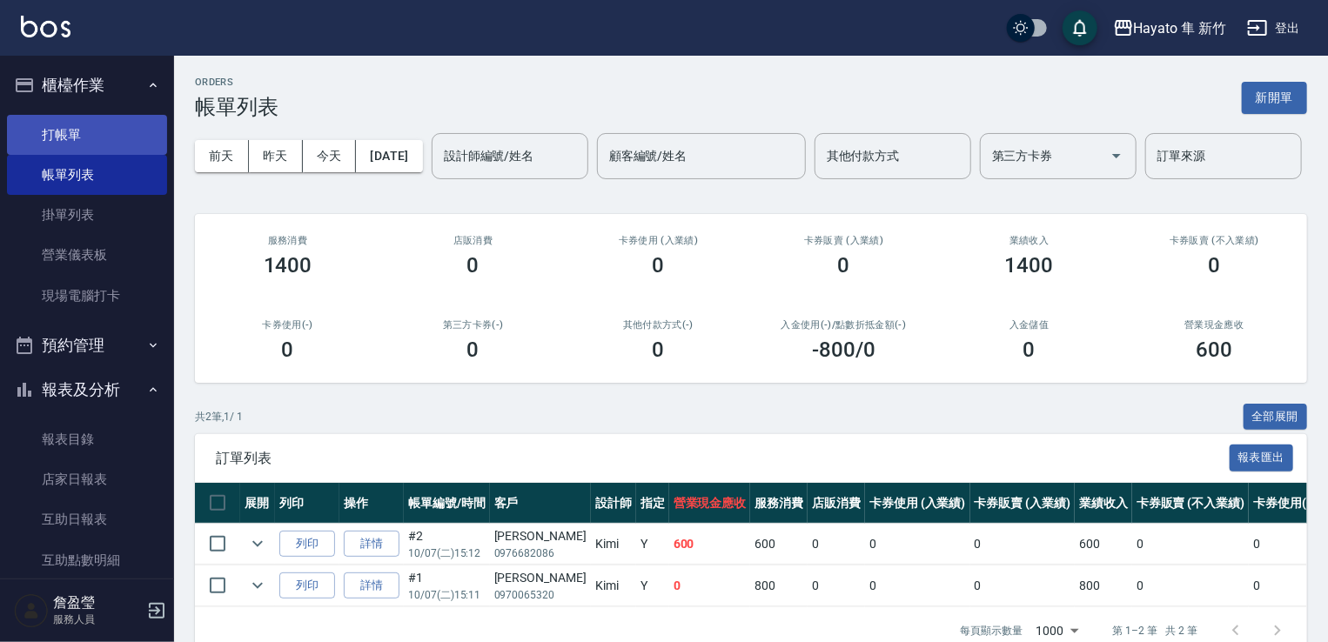
click at [100, 129] on link "打帳單" at bounding box center [87, 135] width 160 height 40
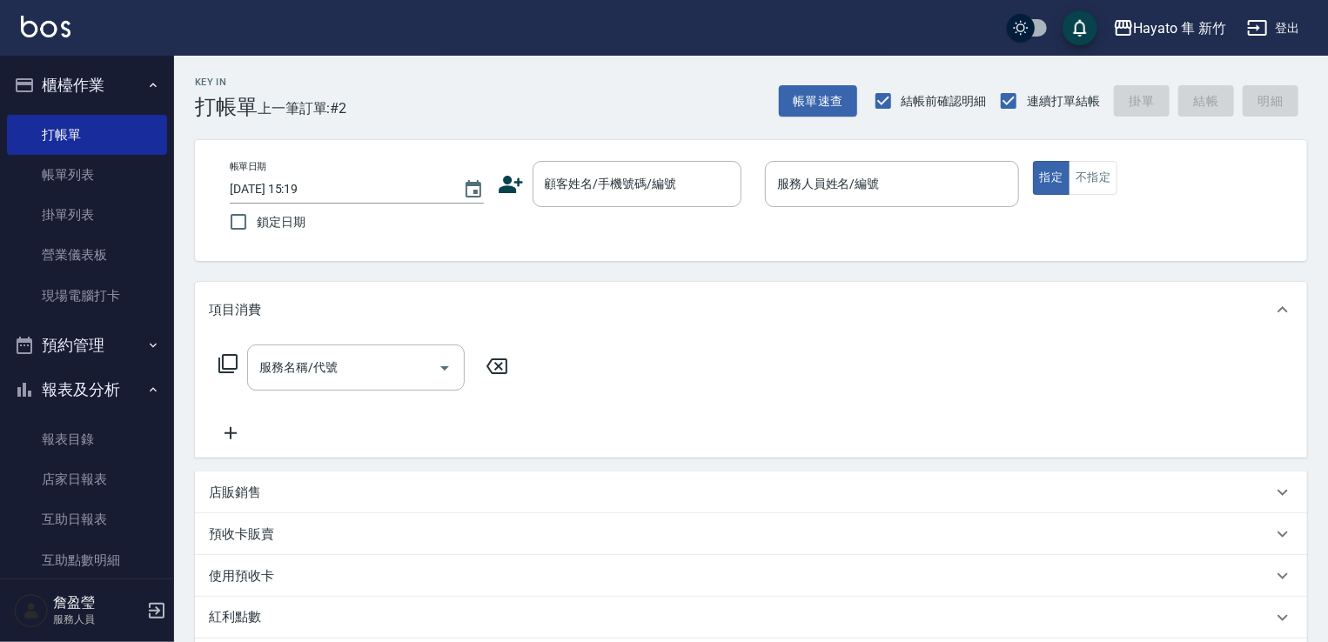
click at [509, 191] on icon at bounding box center [511, 184] width 24 height 17
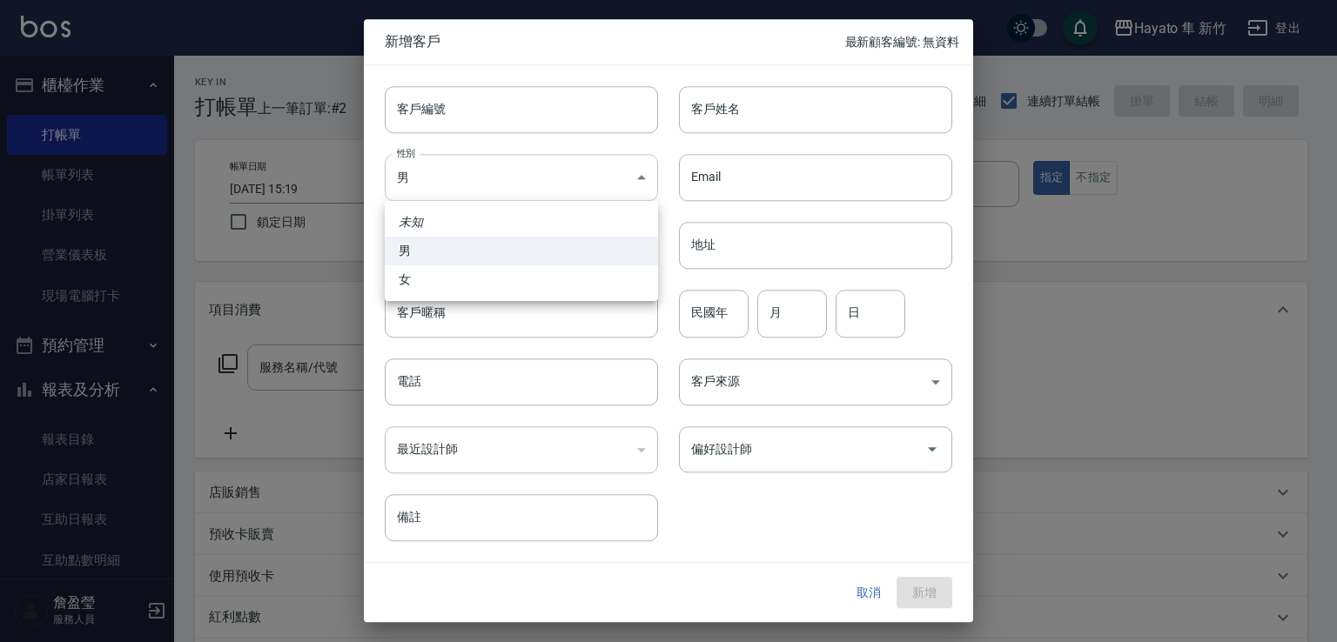
click at [488, 172] on body "Hayato 隼 新竹 登出 櫃檯作業 打帳單 帳單列表 掛單列表 營業儀表板 現場電腦打卡 預約管理 預約管理 報表及分析 報表目錄 店家日報表 互助日報表…" at bounding box center [668, 455] width 1337 height 911
click at [461, 283] on li "女" at bounding box center [521, 280] width 273 height 29
type input "[DEMOGRAPHIC_DATA]"
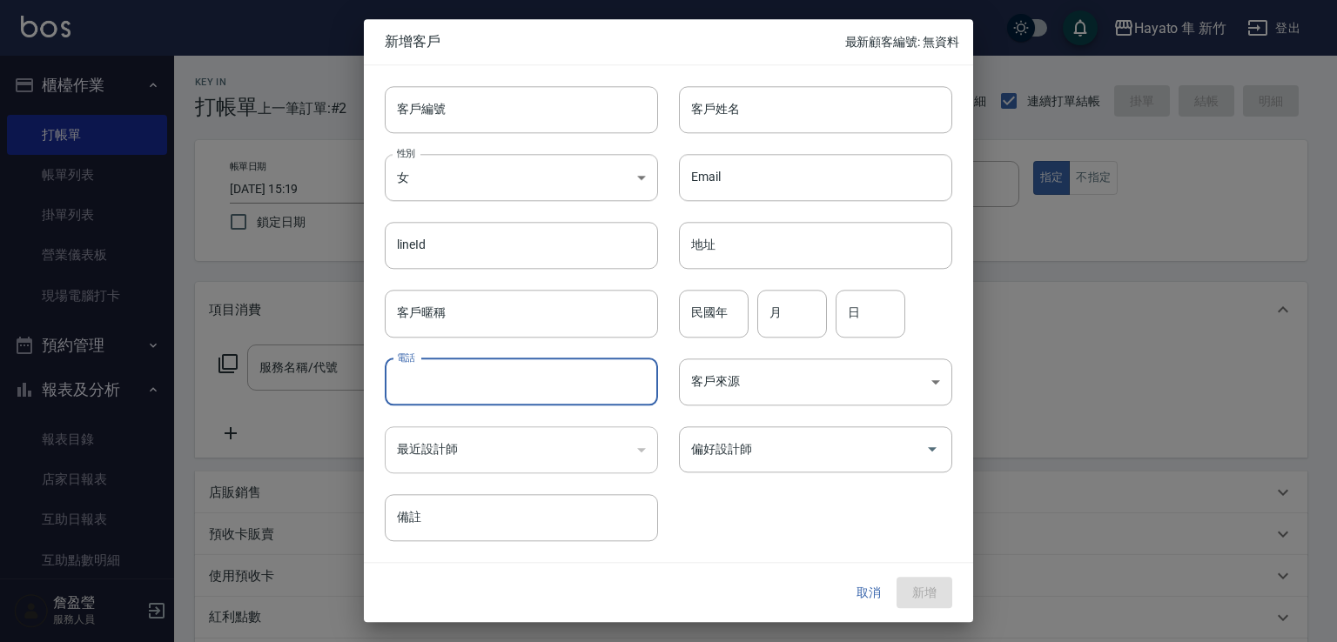
click at [482, 394] on input "電話" at bounding box center [521, 382] width 273 height 47
type input "0952253265"
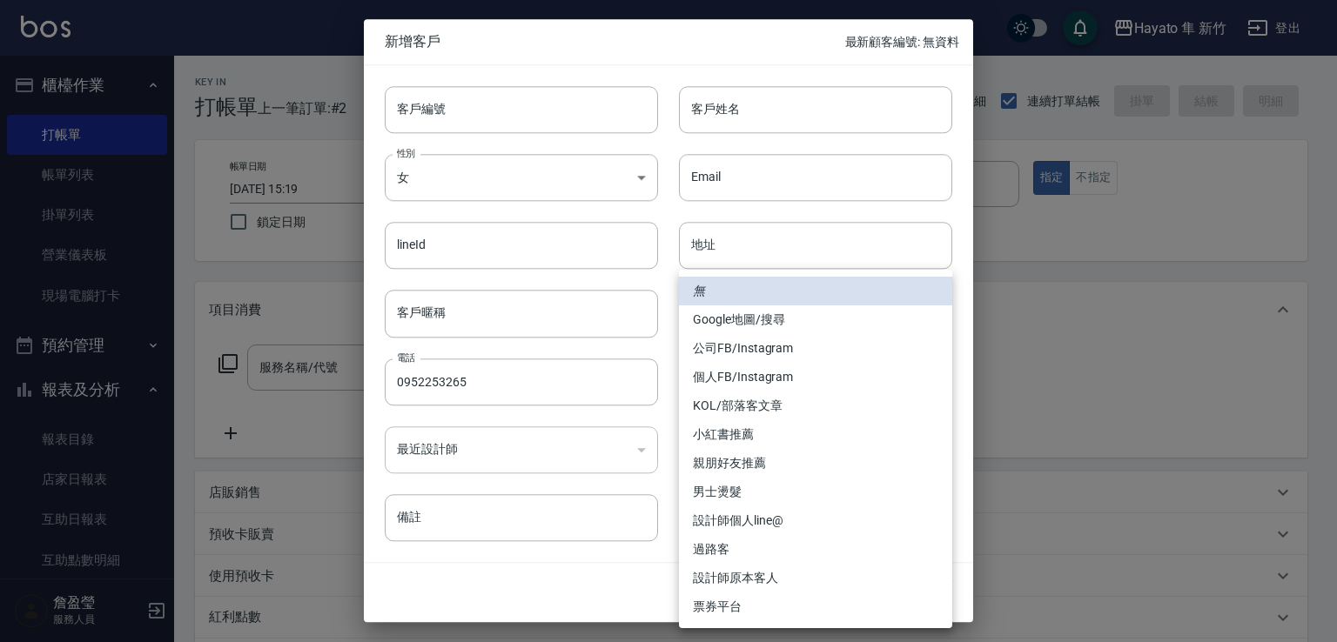
click at [724, 394] on body "Hayato 隼 新竹 登出 櫃檯作業 打帳單 帳單列表 掛單列表 營業儀表板 現場電腦打卡 預約管理 預約管理 報表及分析 報表目錄 店家日報表 互助日報表…" at bounding box center [668, 455] width 1337 height 911
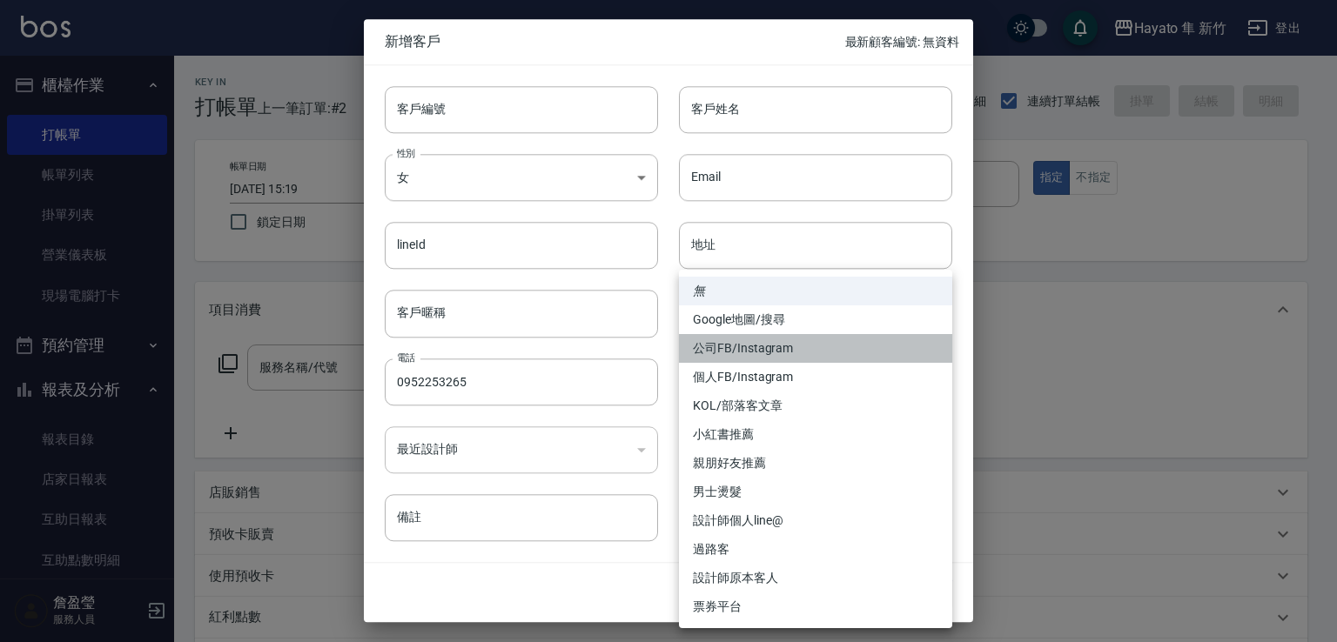
click at [803, 336] on li "公司FB/Instagram" at bounding box center [815, 348] width 273 height 29
type input "公司FB/Instagram"
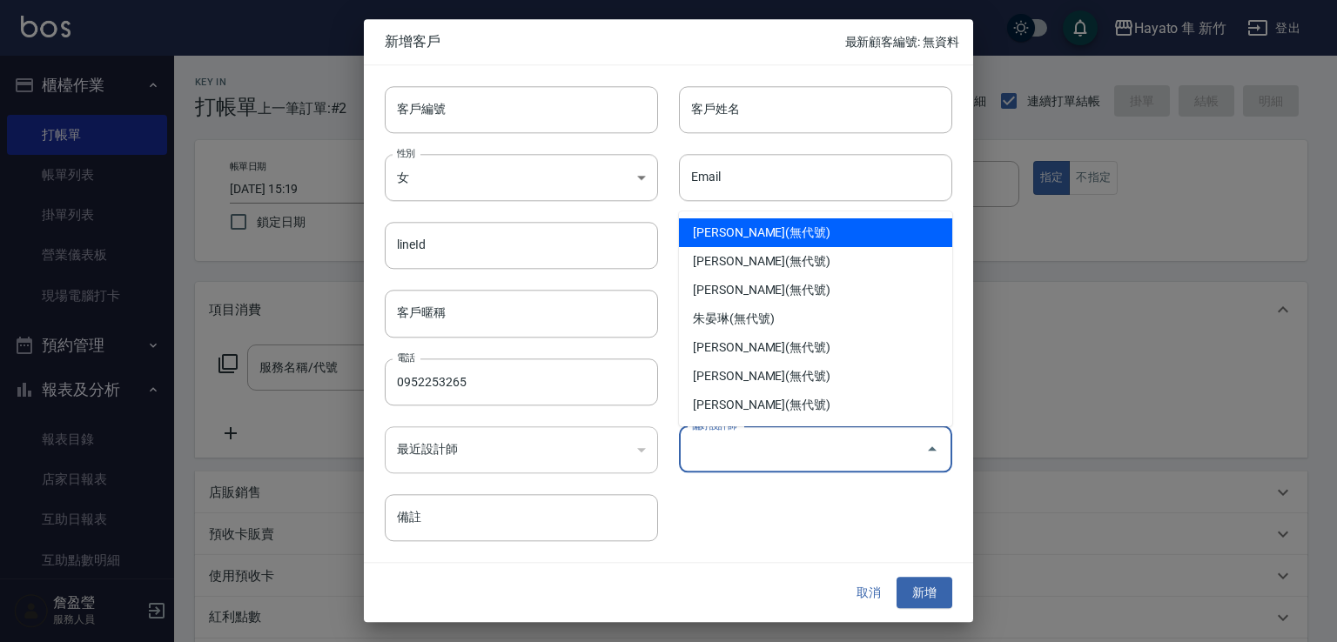
click at [751, 461] on input "偏好設計師" at bounding box center [803, 449] width 232 height 30
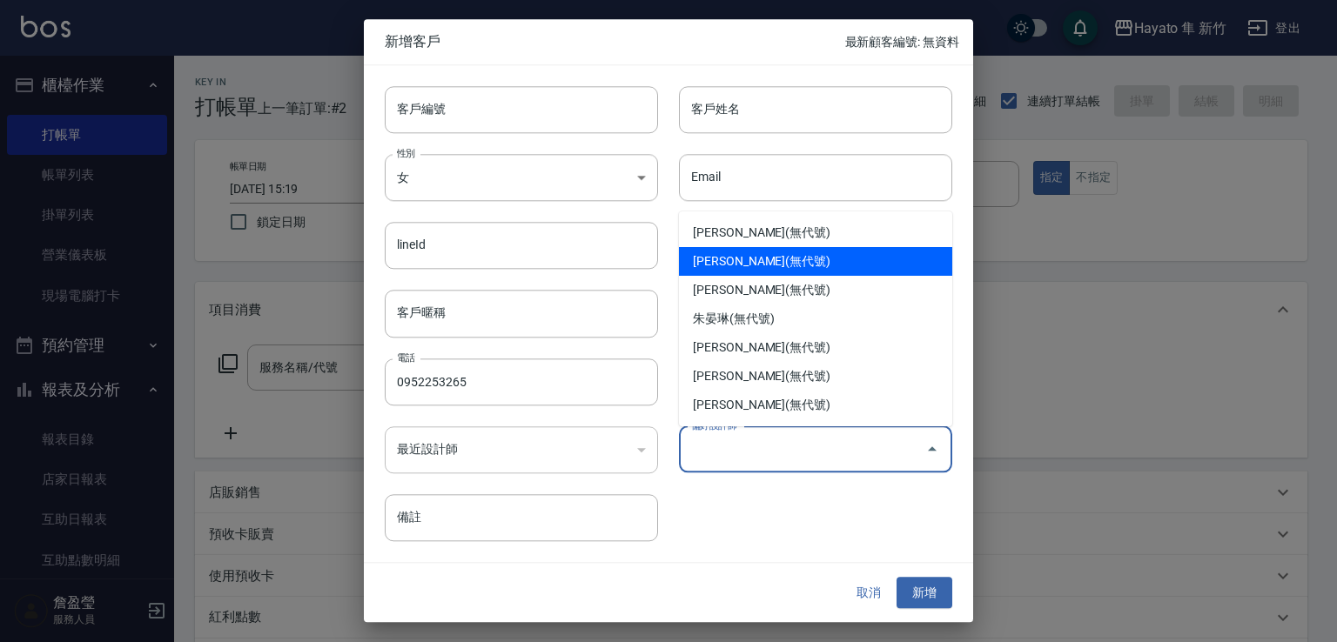
click at [742, 259] on li "[PERSON_NAME](無代號)" at bounding box center [815, 261] width 273 height 29
type input "焦家龍"
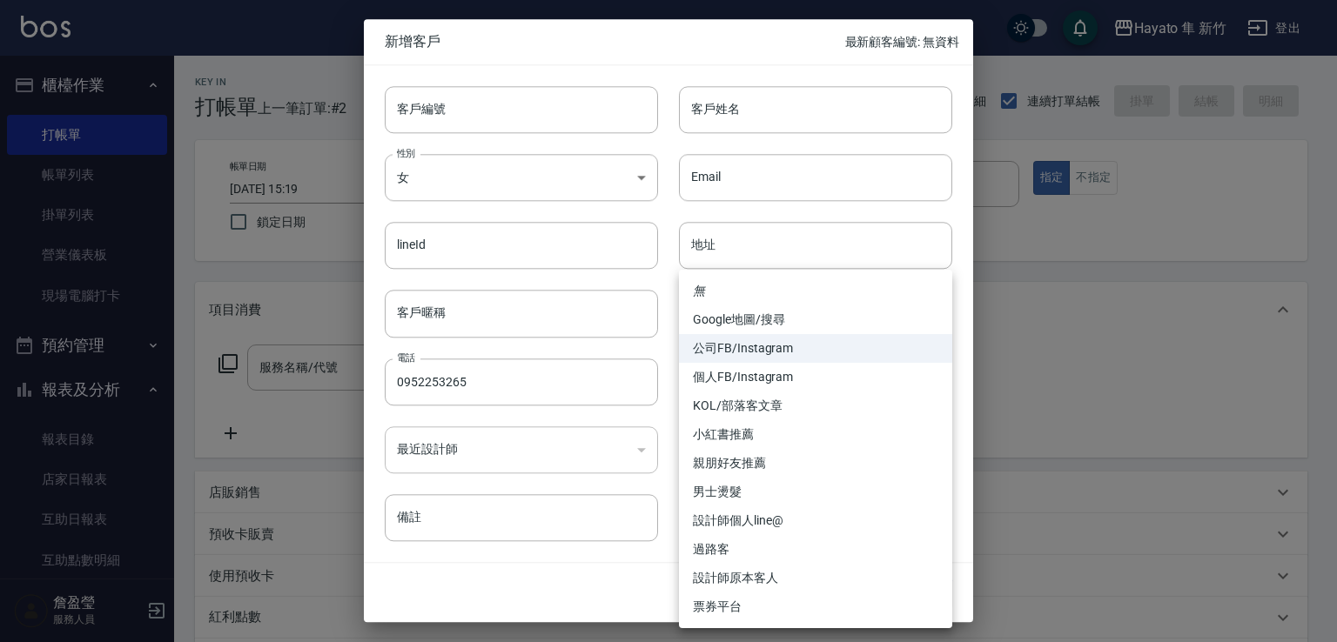
click at [773, 386] on body "Hayato 隼 新竹 登出 櫃檯作業 打帳單 帳單列表 掛單列表 營業儀表板 現場電腦打卡 預約管理 預約管理 報表及分析 報表目錄 店家日報表 互助日報表…" at bounding box center [668, 455] width 1337 height 911
click at [728, 112] on div at bounding box center [668, 321] width 1337 height 642
click at [787, 104] on div "無 Google地圖/搜尋 公司FB/Instagram 個人FB/Instagram KOL/部落客文章 小紅書推薦 親朋好友推薦 男士燙髮 設計師個人li…" at bounding box center [668, 321] width 1337 height 642
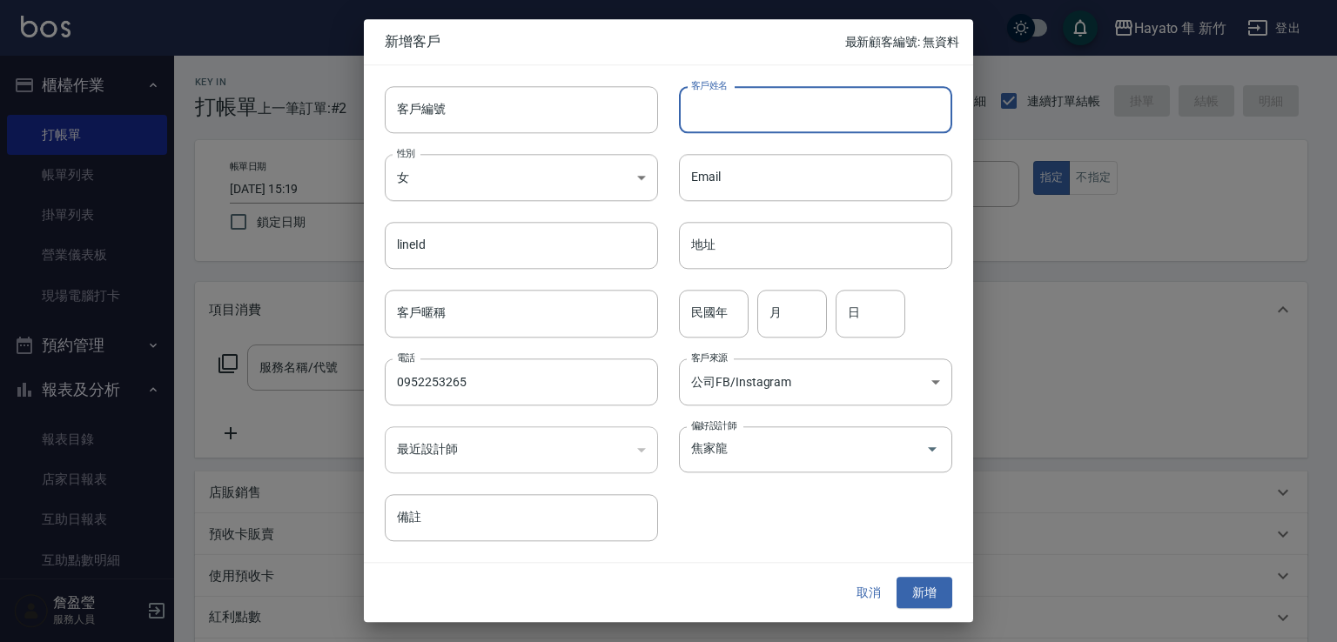
click at [775, 105] on input "客戶姓名" at bounding box center [815, 109] width 273 height 47
type input "[PERSON_NAME]"
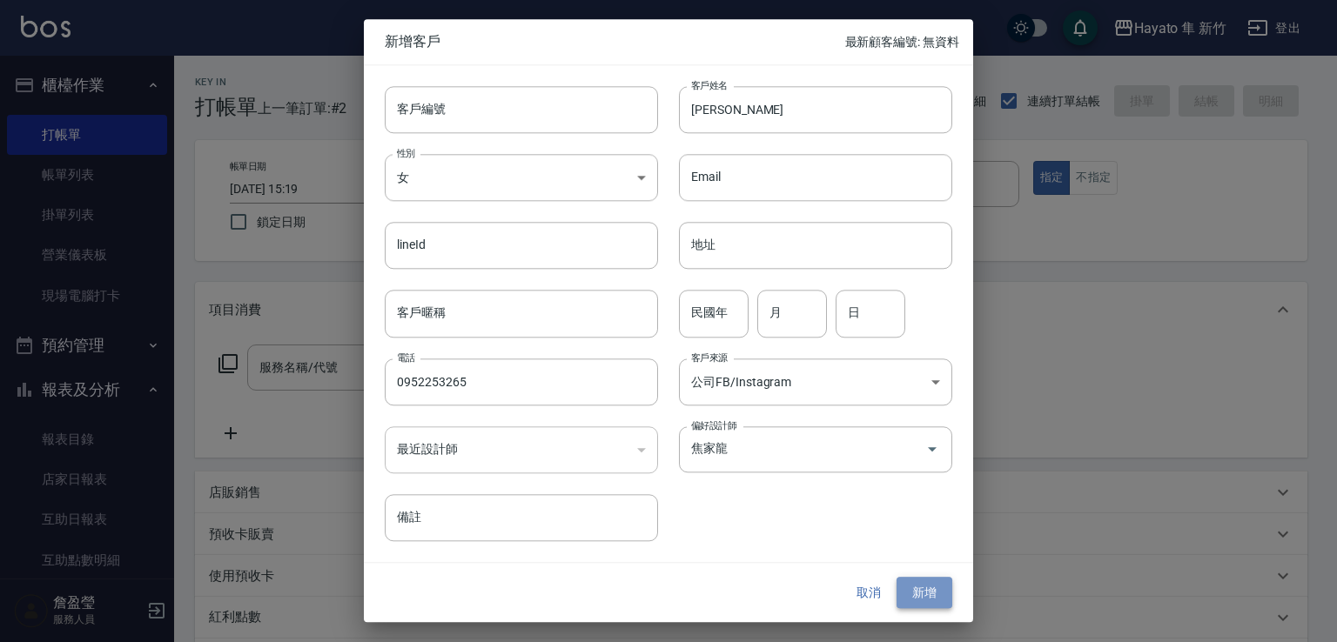
click at [930, 599] on button "新增" at bounding box center [925, 593] width 56 height 32
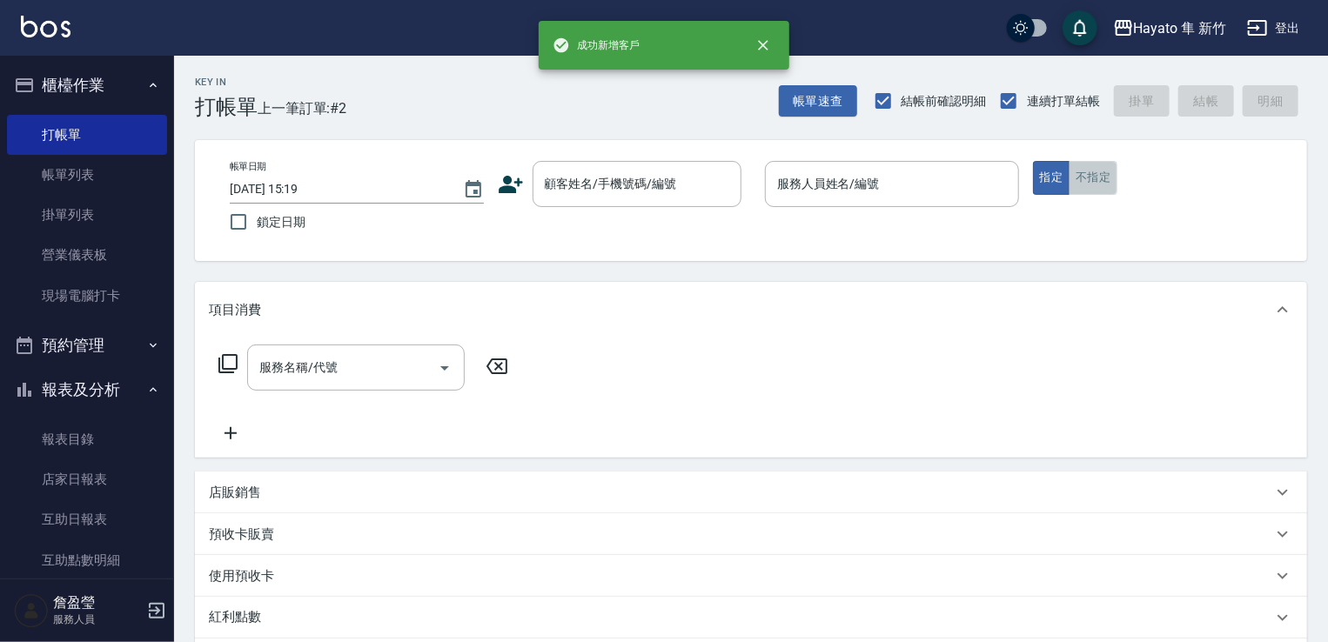
click at [1101, 182] on button "不指定" at bounding box center [1093, 178] width 49 height 34
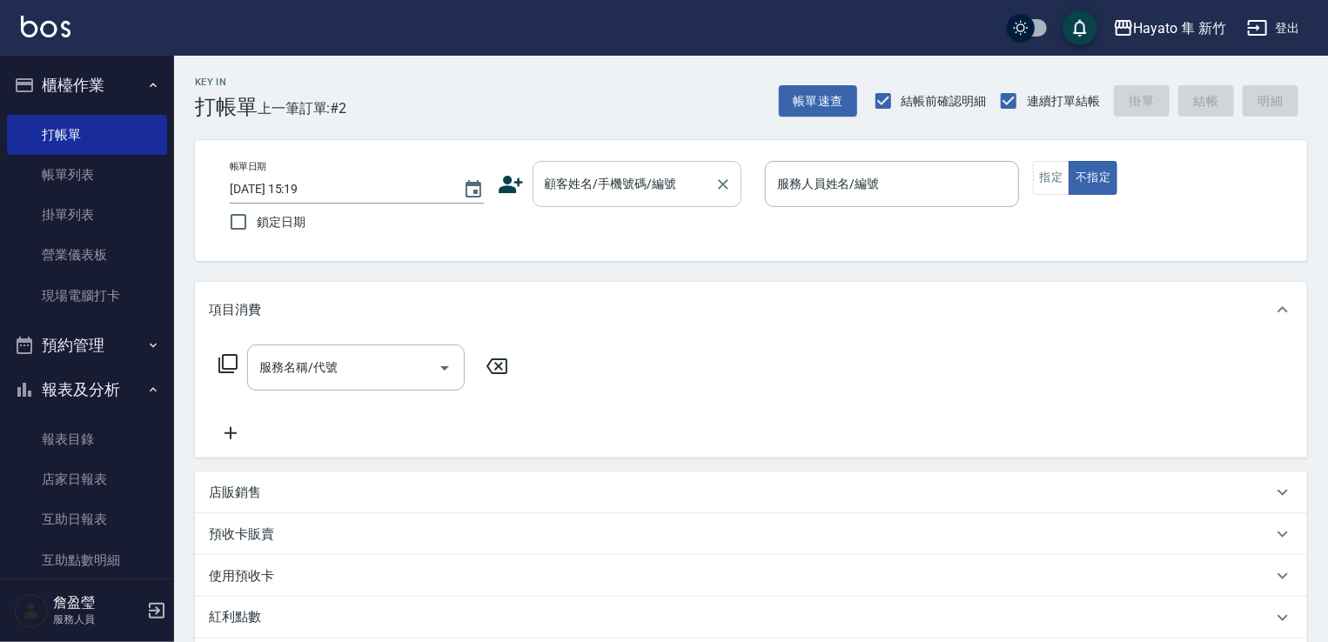
click at [618, 175] on input "顧客姓名/手機號碼/編號" at bounding box center [624, 184] width 167 height 30
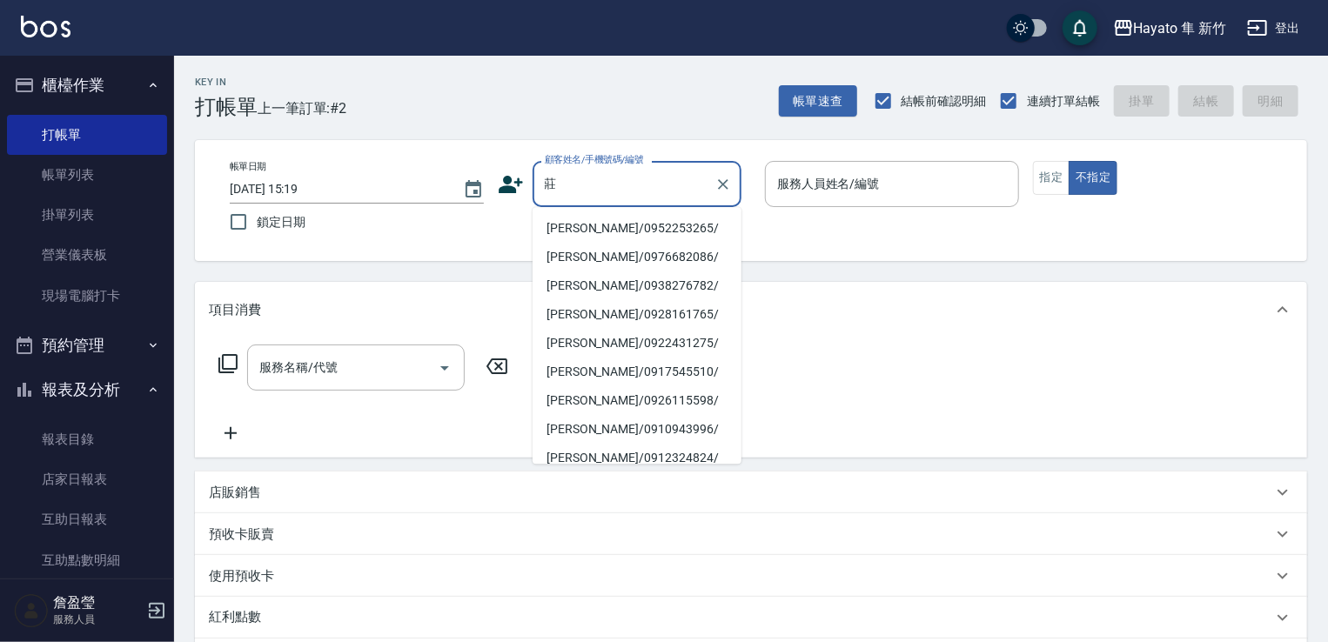
click at [592, 227] on li "[PERSON_NAME]/0952253265/" at bounding box center [637, 228] width 209 height 29
type input "[PERSON_NAME]/0952253265/"
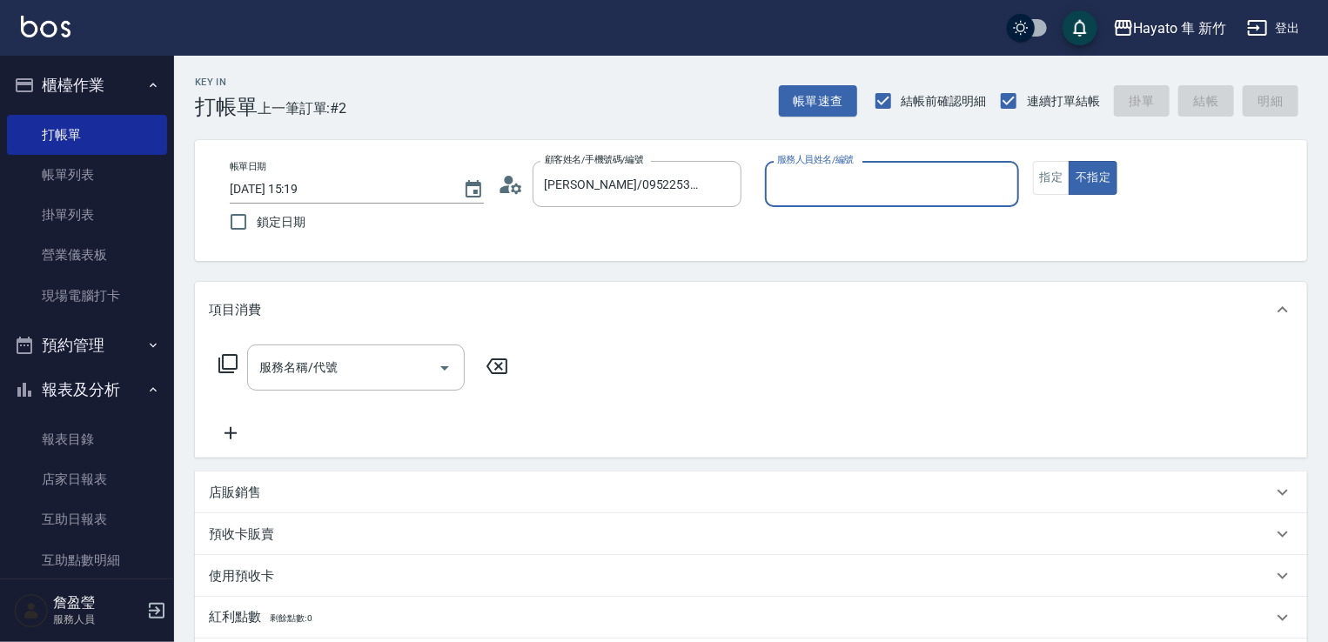
type input "En(無代號)"
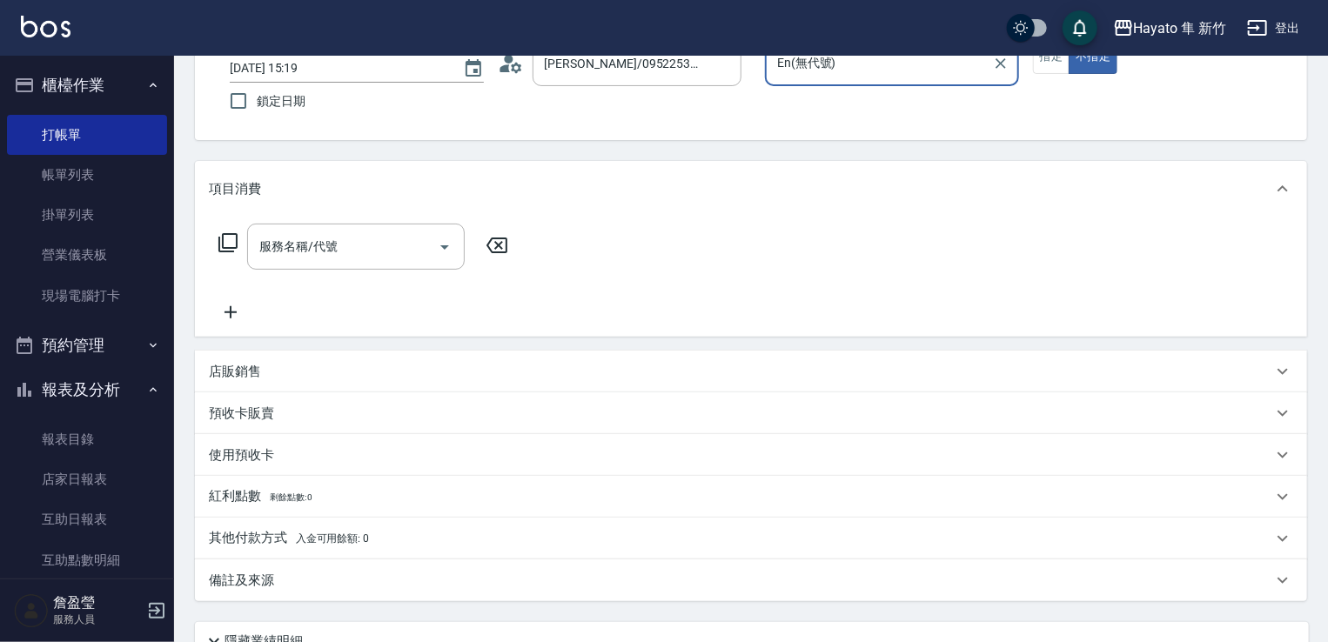
scroll to position [275, 0]
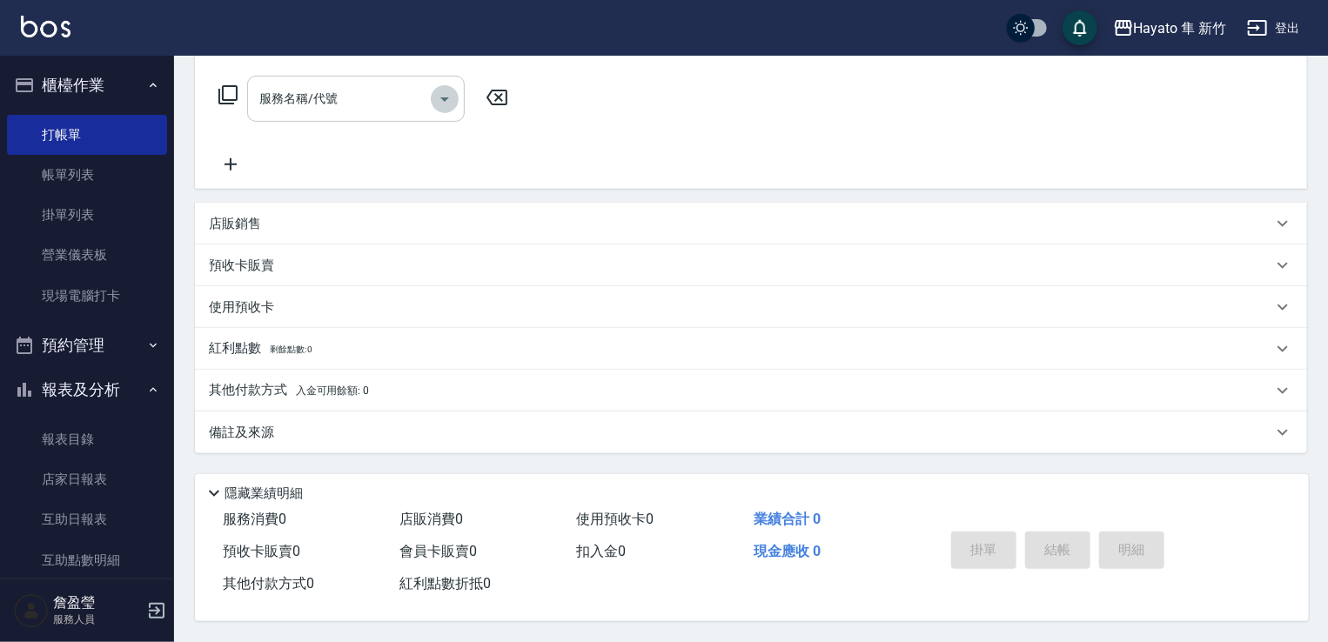
click at [438, 92] on icon "Open" at bounding box center [444, 99] width 21 height 21
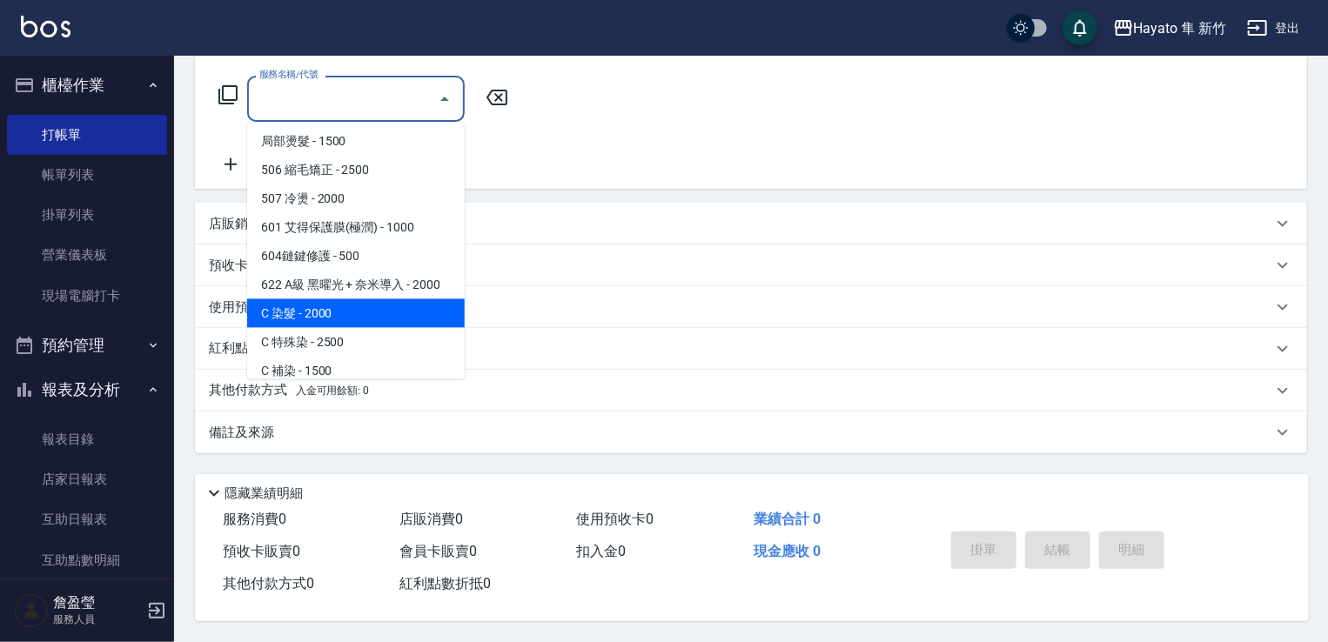
scroll to position [174, 0]
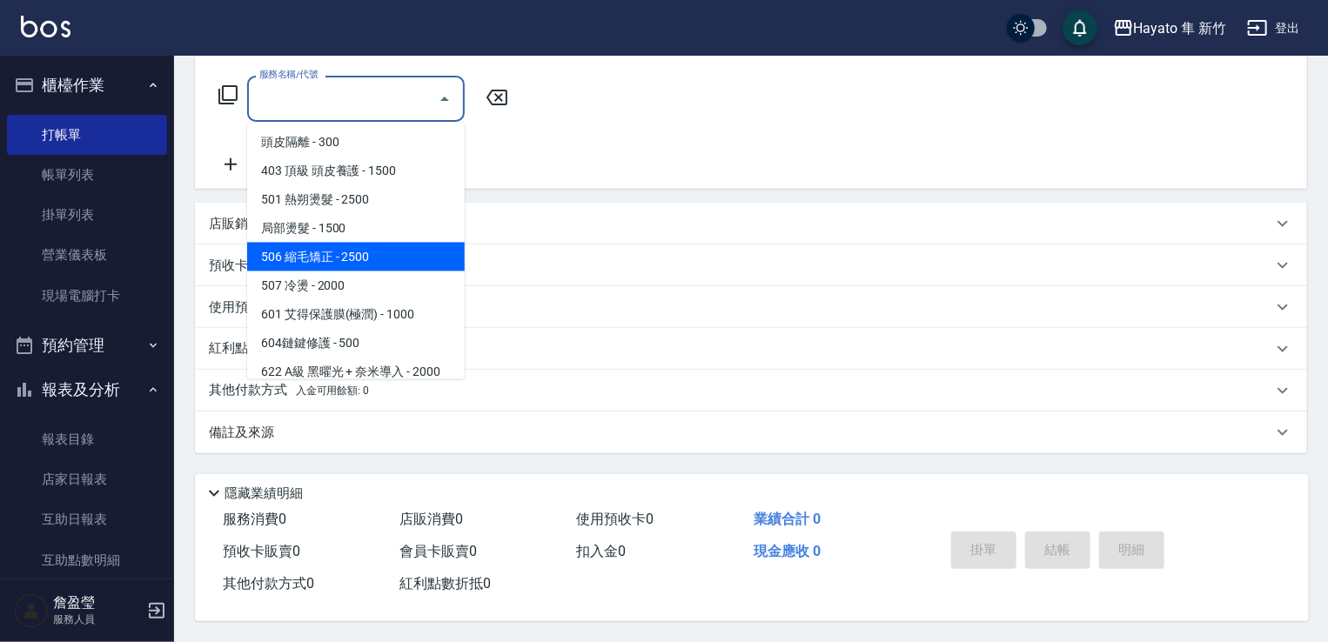
click at [348, 245] on span "506 縮毛矯正 - 2500" at bounding box center [356, 257] width 218 height 29
type input "506 縮毛矯正 (506)"
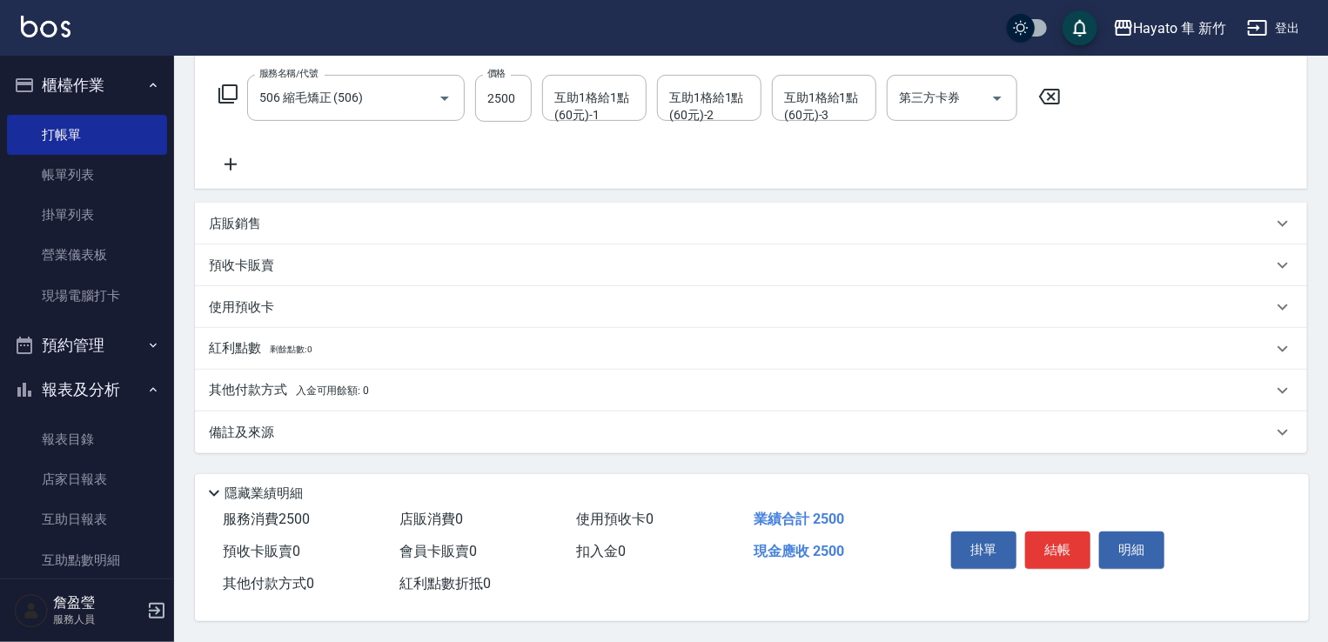
click at [453, 427] on div "備註及來源" at bounding box center [741, 433] width 1064 height 18
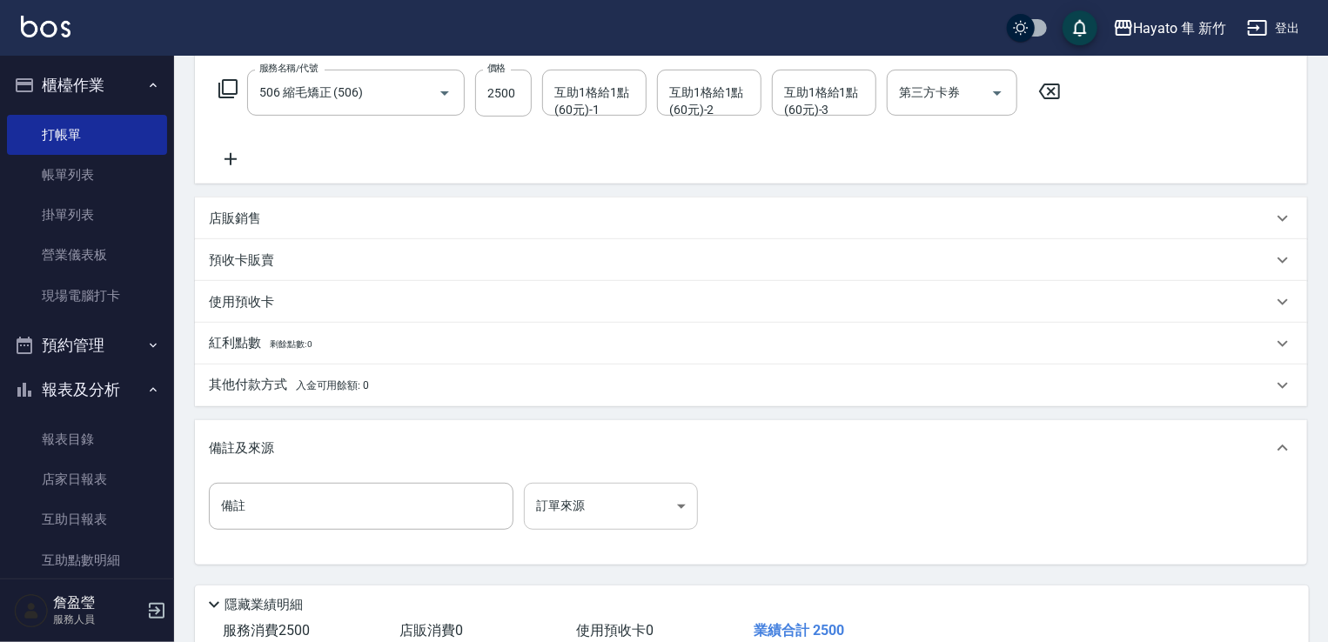
click at [648, 521] on body "Hayato 隼 新竹 登出 櫃檯作業 打帳單 帳單列表 掛單列表 營業儀表板 現場電腦打卡 預約管理 預約管理 報表及分析 報表目錄 店家日報表 互助日報表…" at bounding box center [664, 239] width 1328 height 1029
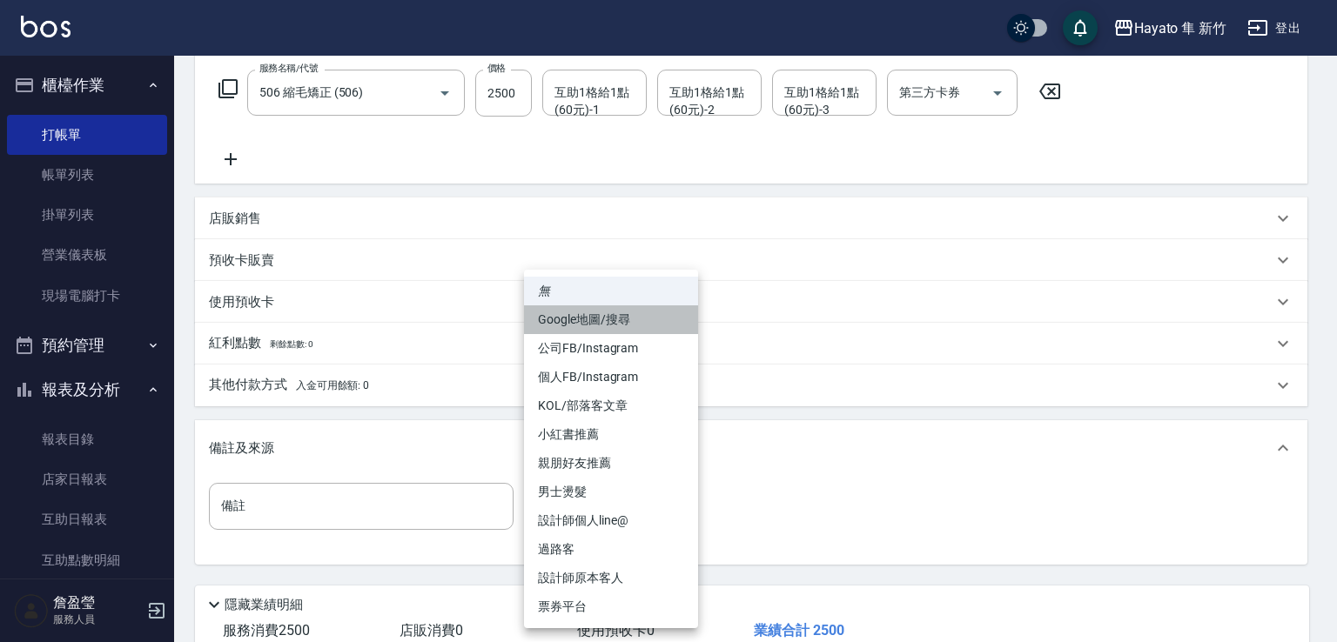
click at [637, 321] on li "Google地圖/搜尋" at bounding box center [611, 320] width 174 height 29
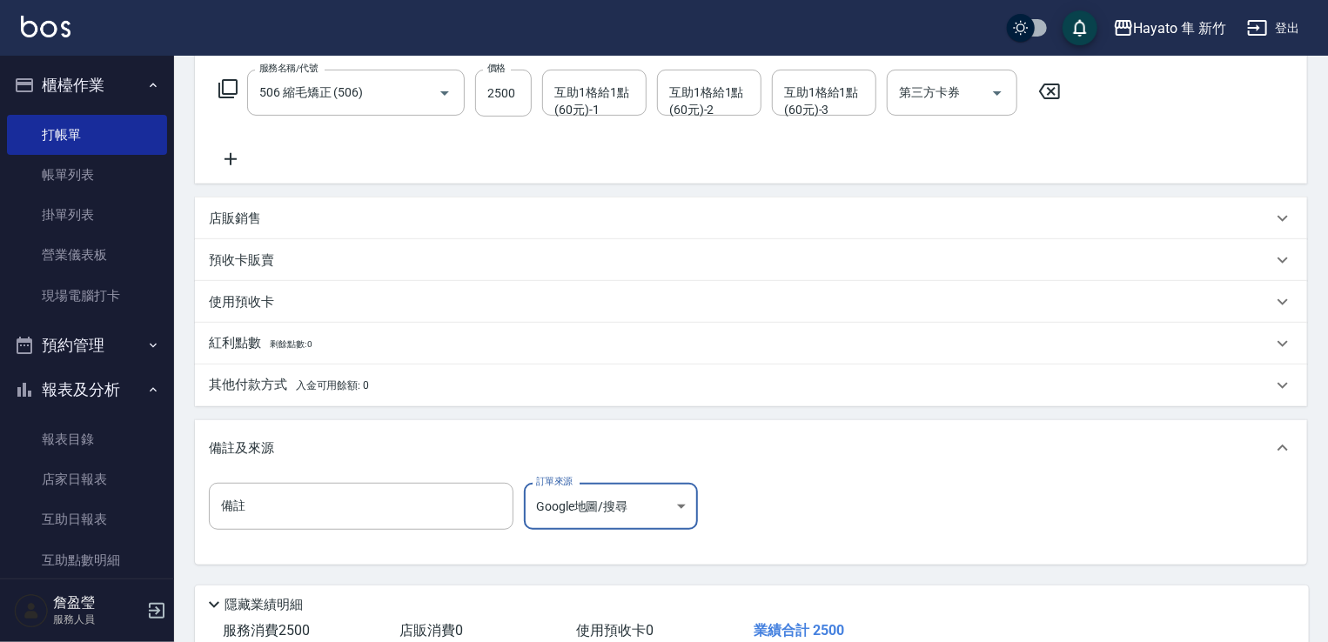
click at [644, 501] on body "Hayato 隼 新竹 登出 櫃檯作業 打帳單 帳單列表 掛單列表 營業儀表板 現場電腦打卡 預約管理 預約管理 報表及分析 報表目錄 店家日報表 互助日報表…" at bounding box center [664, 239] width 1328 height 1029
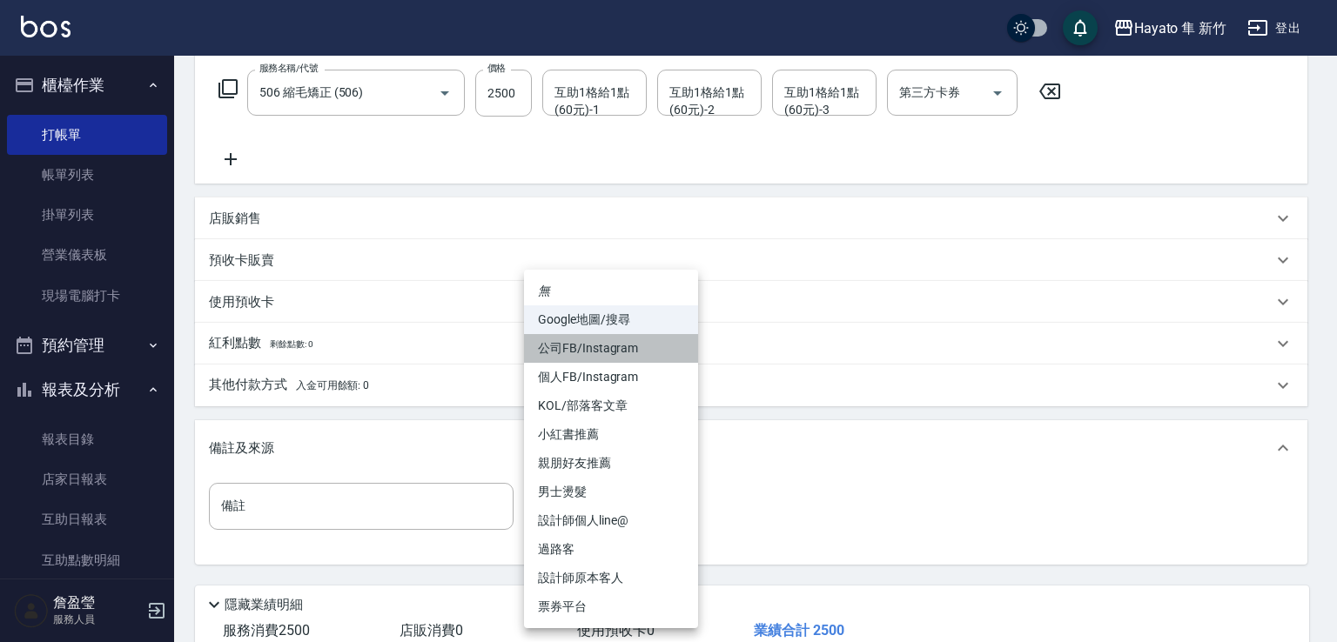
click at [622, 353] on li "公司FB/Instagram" at bounding box center [611, 348] width 174 height 29
type input "公司FB/Instagram"
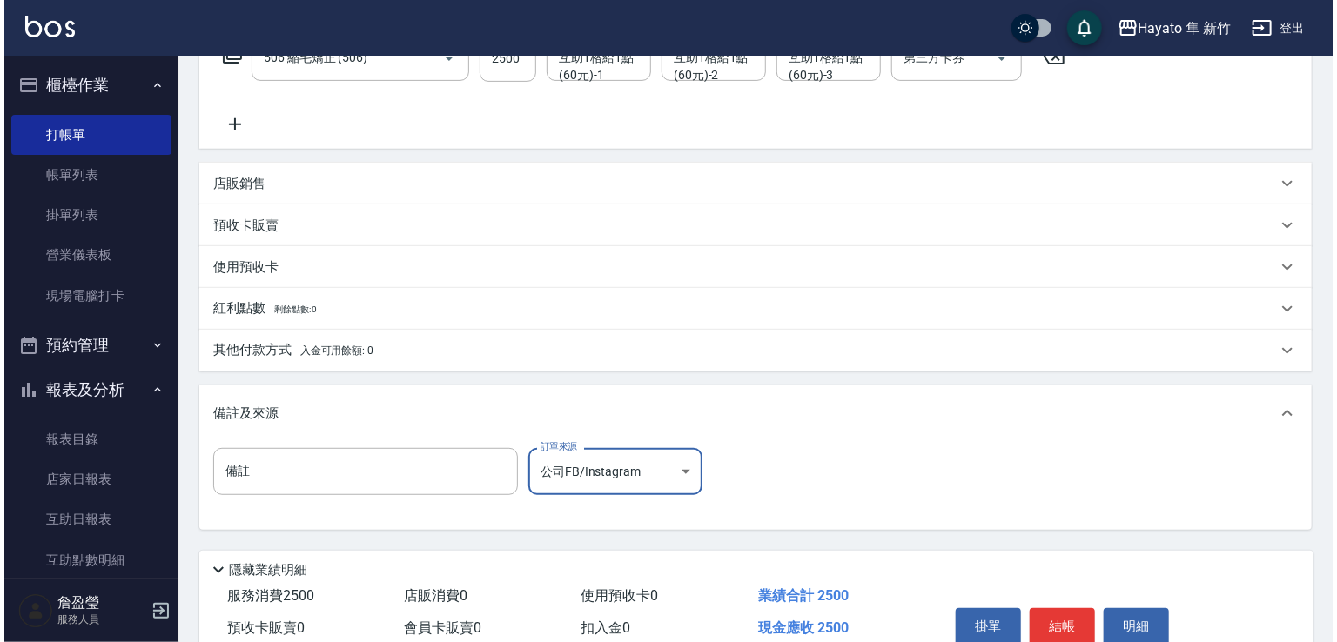
scroll to position [393, 0]
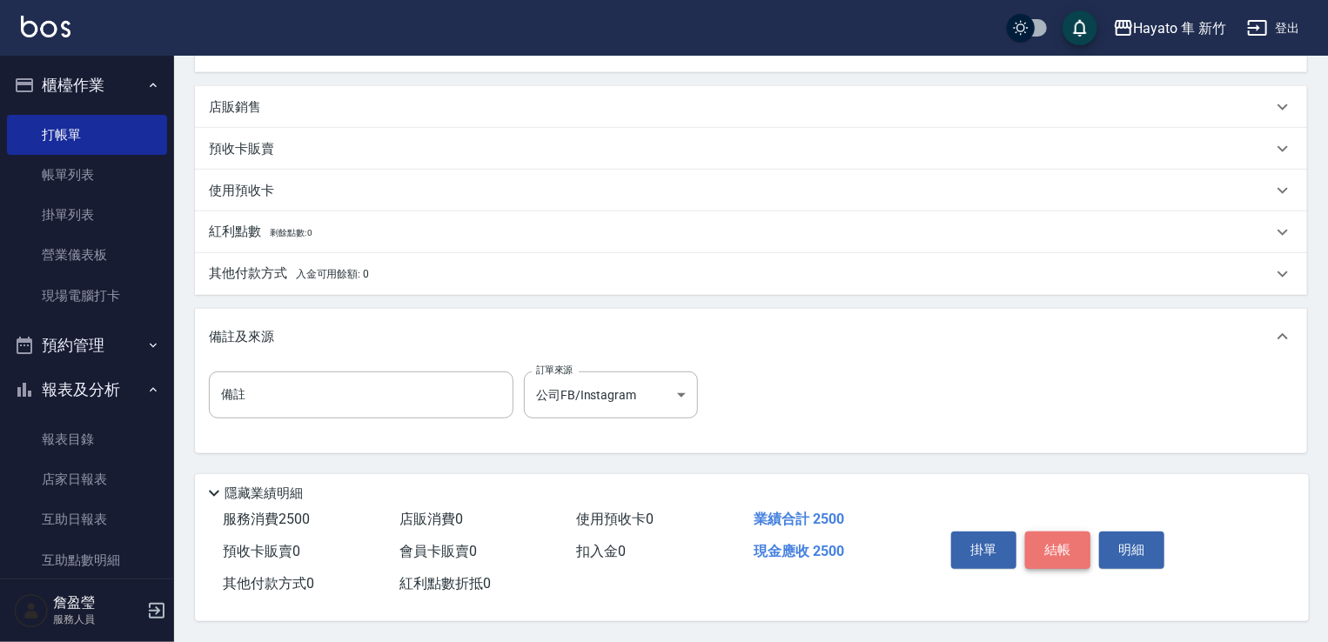
drag, startPoint x: 1065, startPoint y: 534, endPoint x: 1066, endPoint y: 544, distance: 10.5
click at [1064, 542] on button "結帳" at bounding box center [1058, 550] width 65 height 37
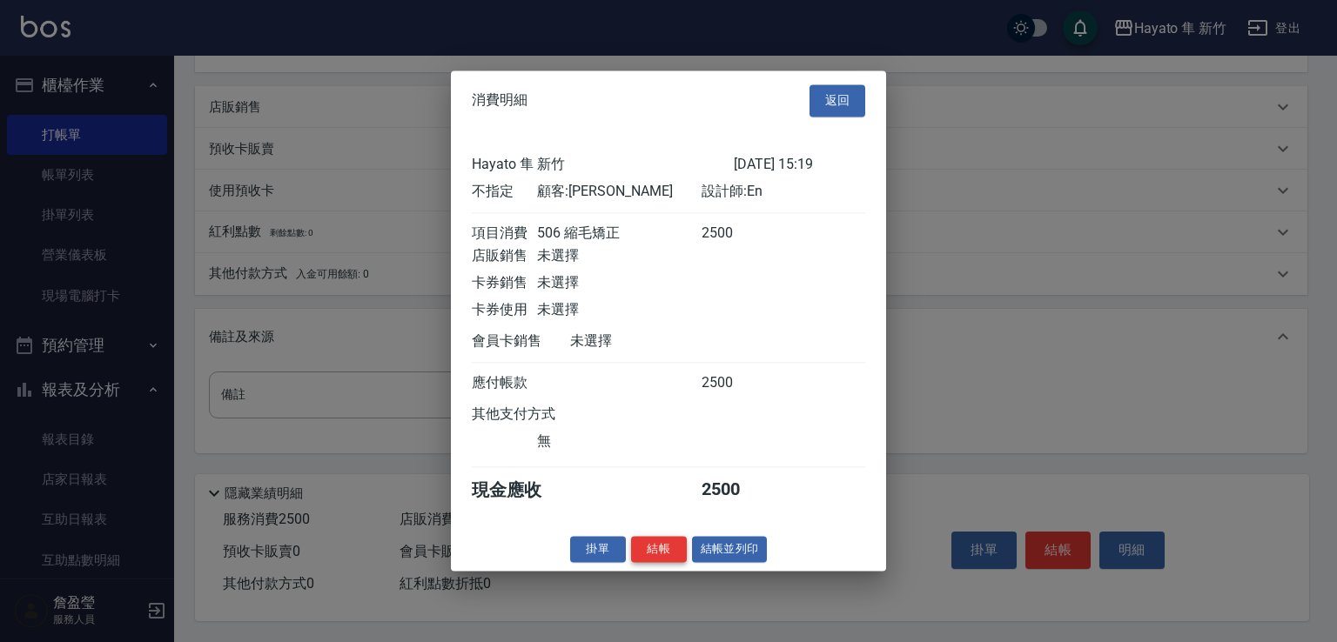
click at [666, 560] on button "結帳" at bounding box center [659, 549] width 56 height 27
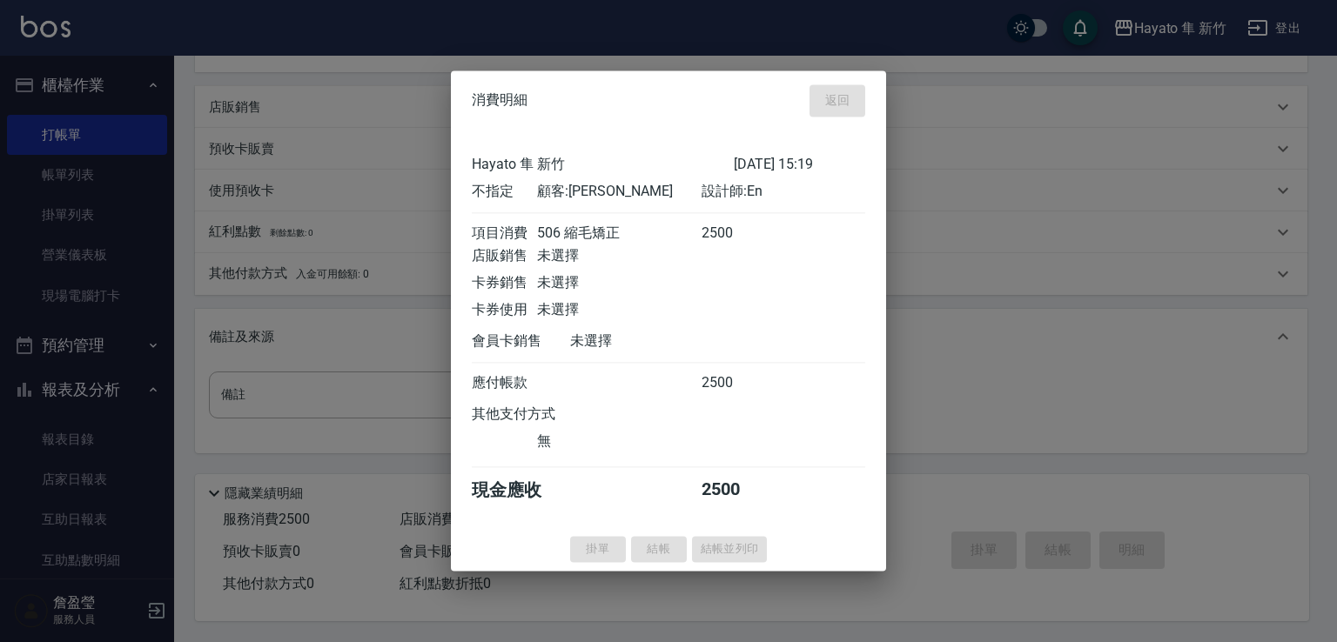
type input "[DATE] 15:20"
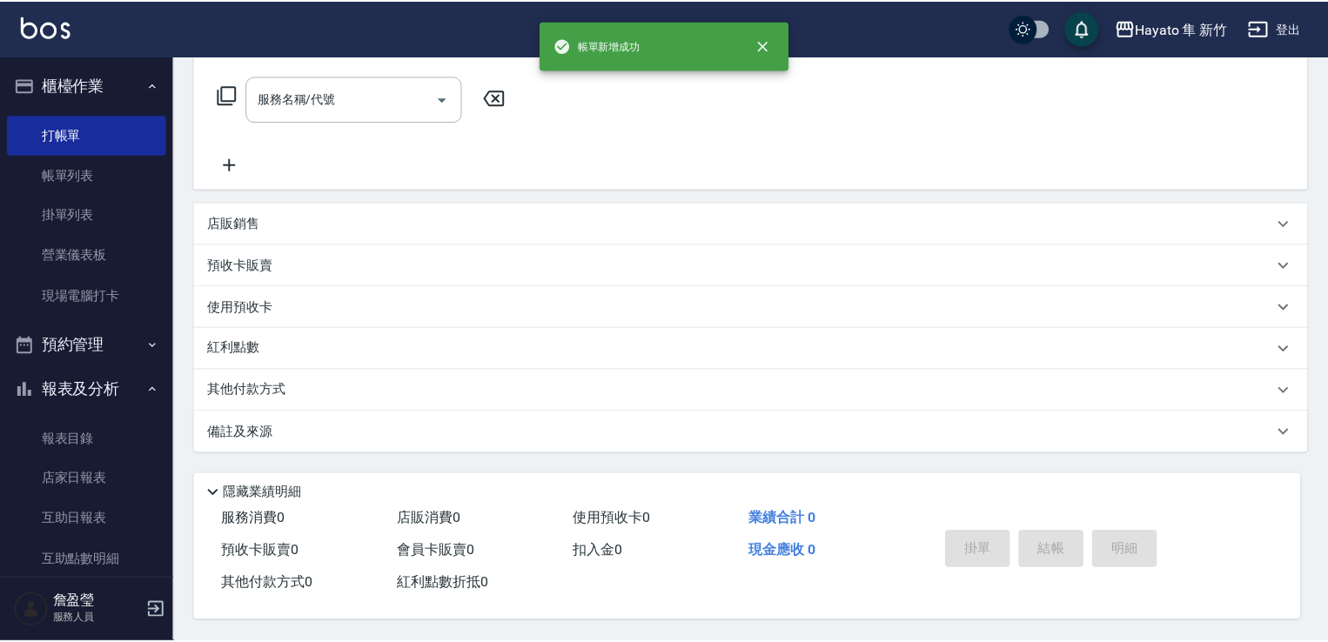
scroll to position [0, 0]
